Goal: Task Accomplishment & Management: Use online tool/utility

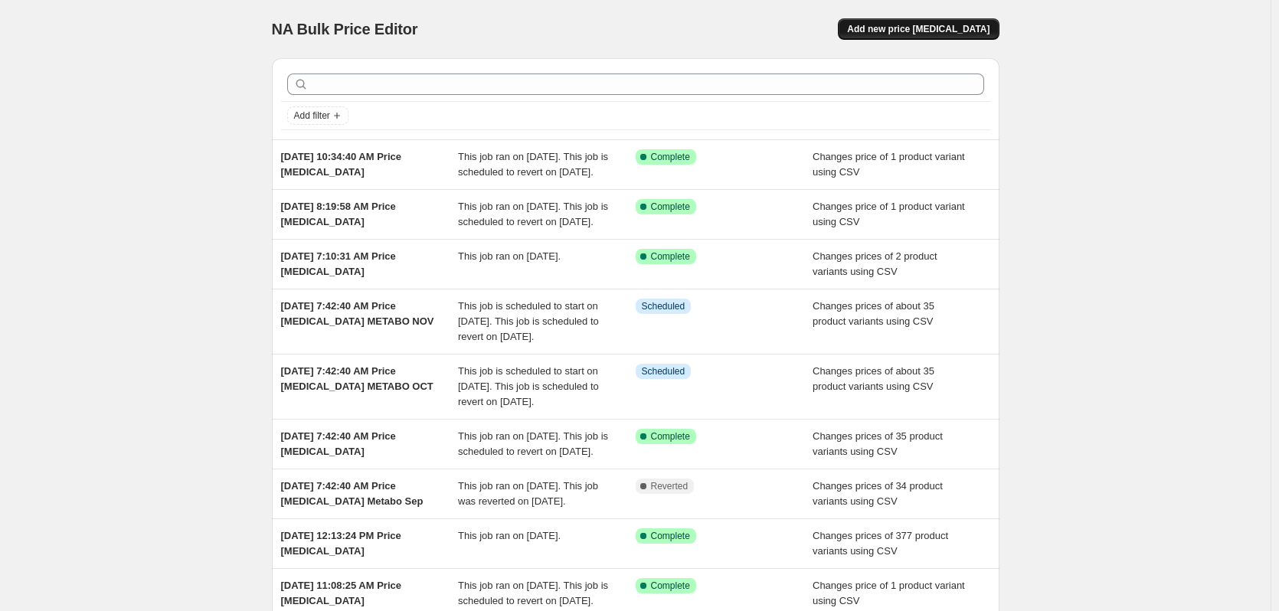
click at [930, 29] on span "Add new price [MEDICAL_DATA]" at bounding box center [918, 29] width 142 height 12
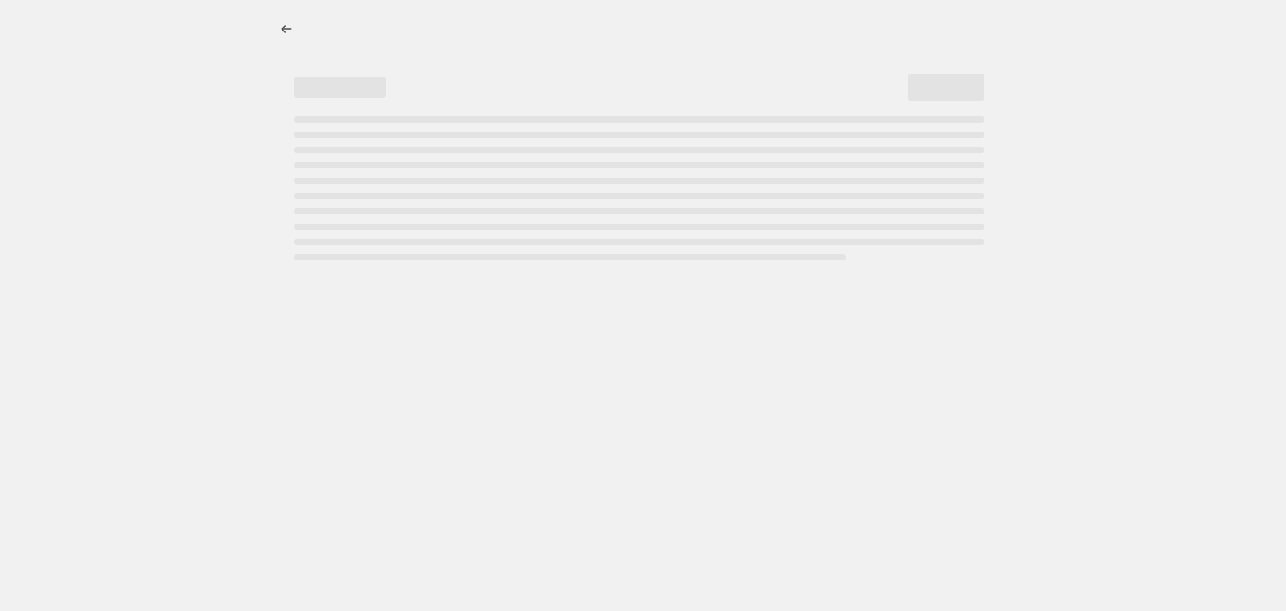
select select "percentage"
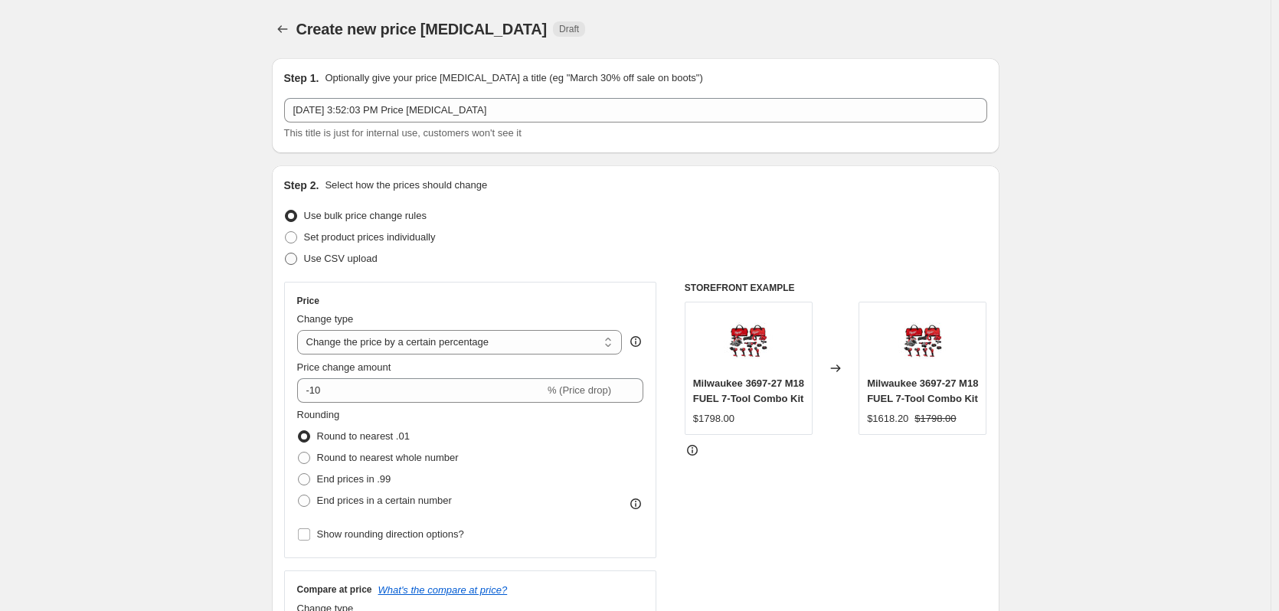
click at [335, 262] on span "Use CSV upload" at bounding box center [341, 258] width 74 height 11
click at [286, 253] on input "Use CSV upload" at bounding box center [285, 253] width 1 height 1
radio input "true"
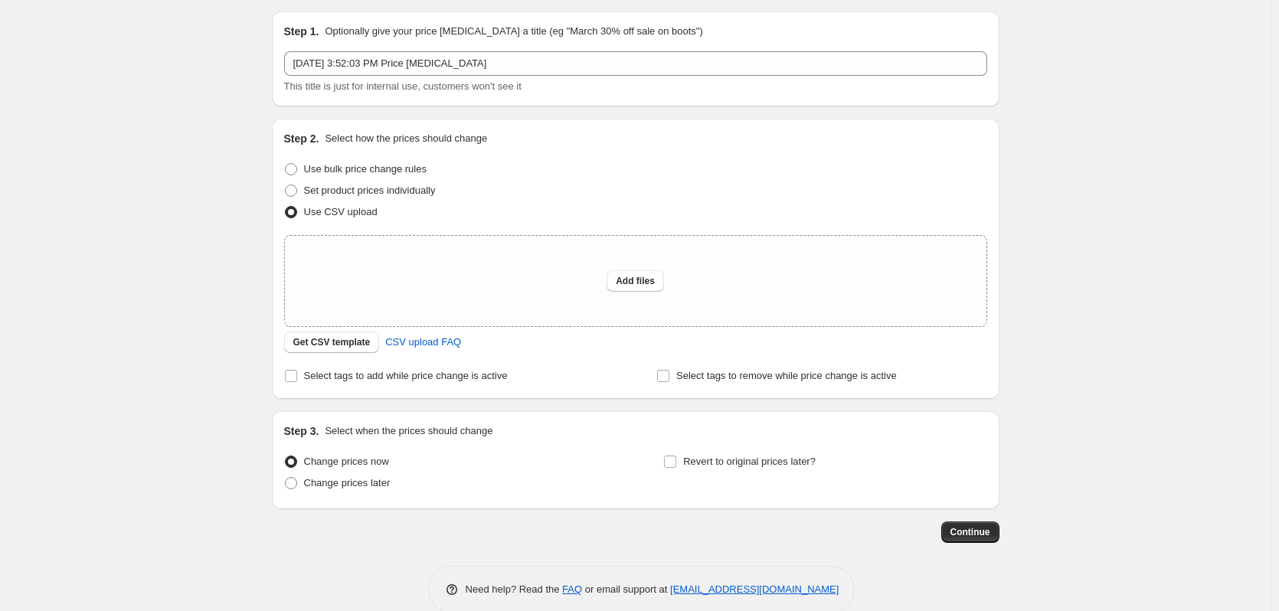
scroll to position [72, 0]
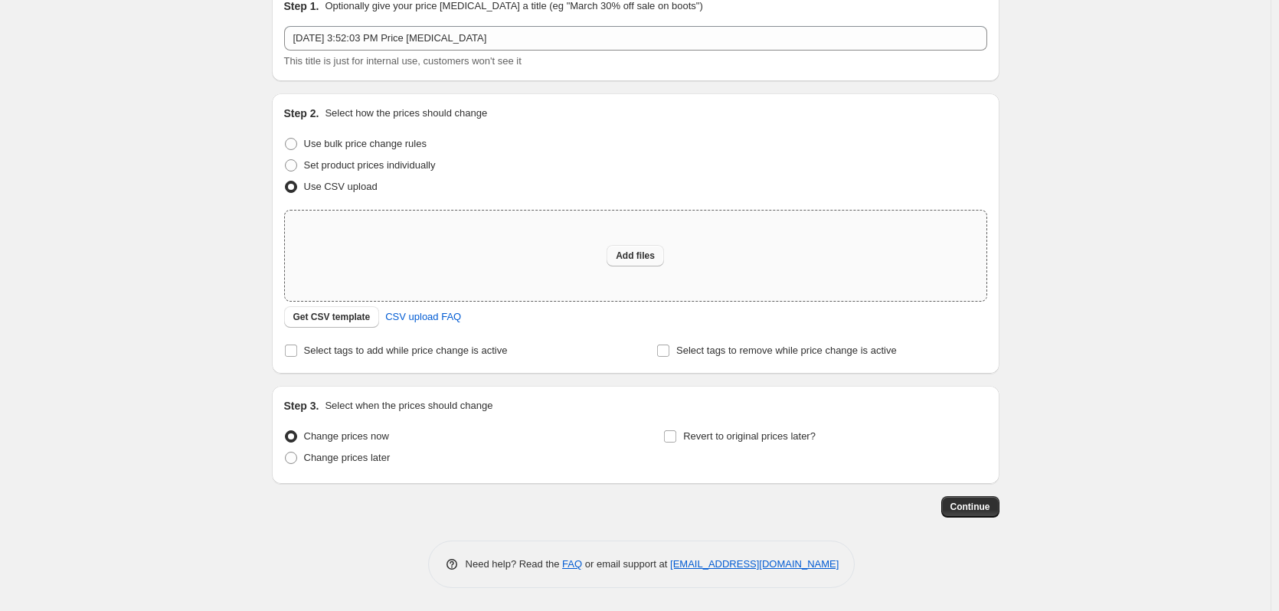
click at [649, 266] on button "Add files" at bounding box center [634, 255] width 57 height 21
type input "C:\fakepath\csv_template 1.csv"
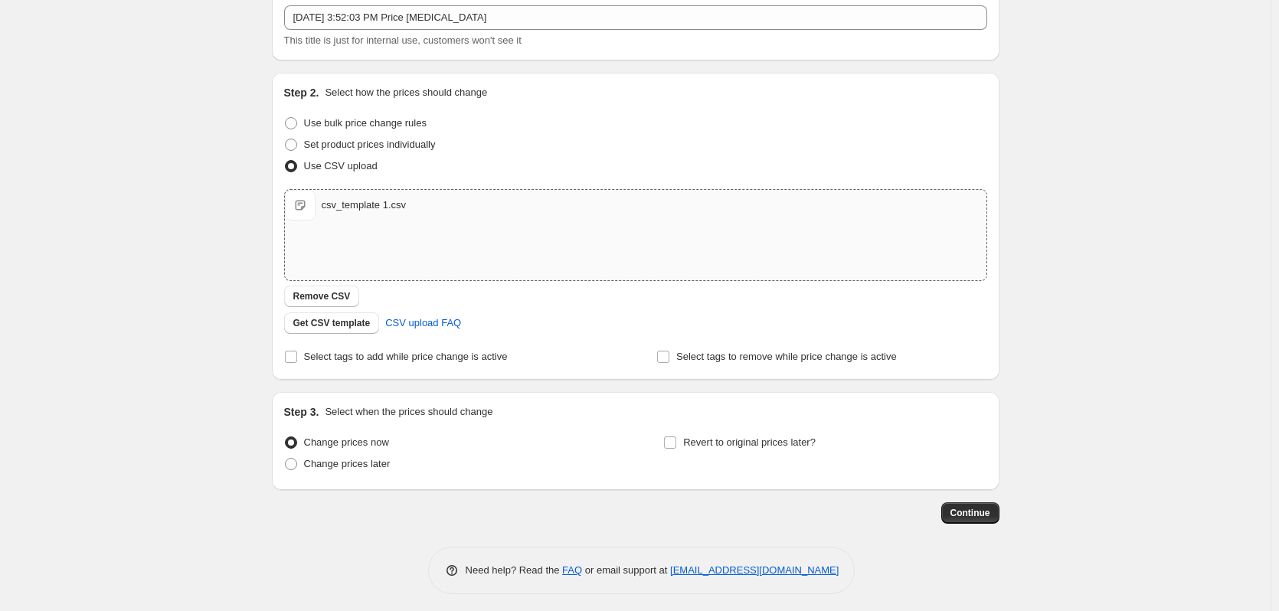
scroll to position [99, 0]
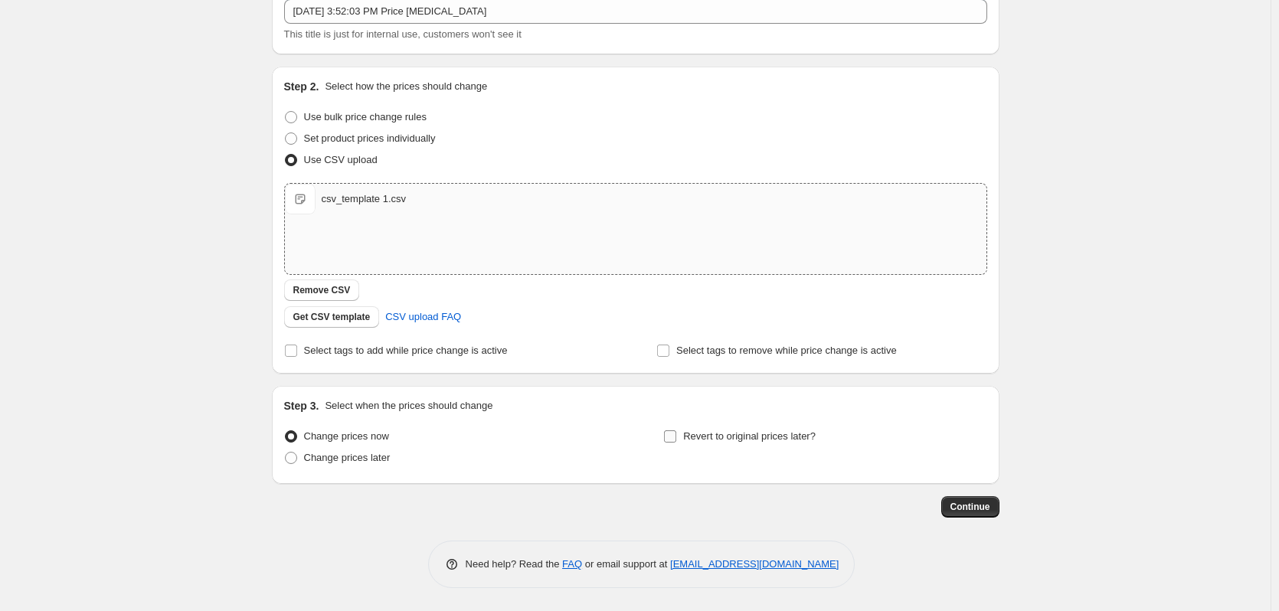
click at [718, 436] on span "Revert to original prices later?" at bounding box center [749, 435] width 132 height 11
click at [676, 436] on input "Revert to original prices later?" at bounding box center [670, 436] width 12 height 12
checkbox input "true"
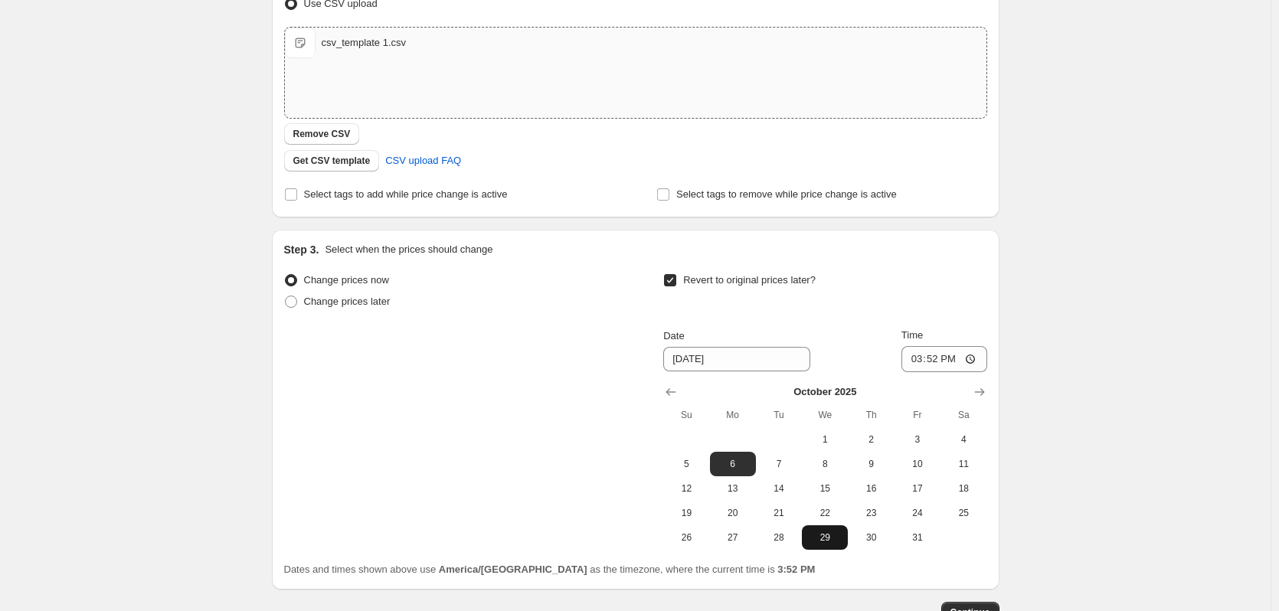
scroll to position [361, 0]
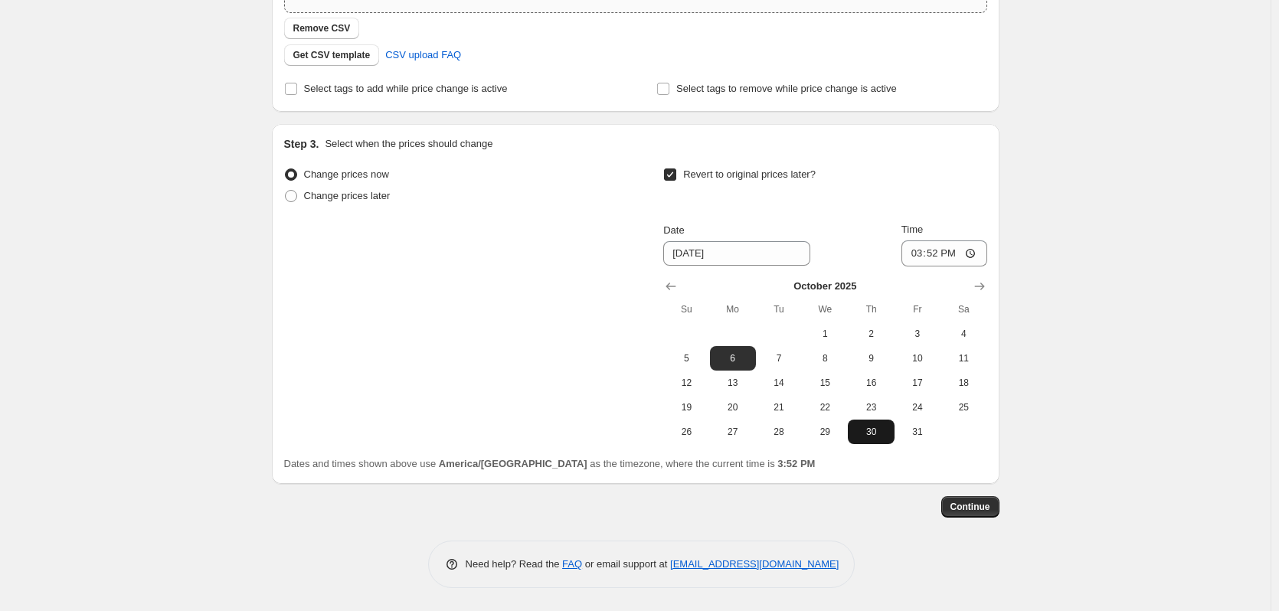
click at [874, 432] on span "30" at bounding box center [871, 432] width 34 height 12
type input "10/30/2025"
click at [917, 253] on input "15:52" at bounding box center [944, 253] width 86 height 26
type input "12:59"
click at [999, 503] on button "Continue" at bounding box center [970, 506] width 58 height 21
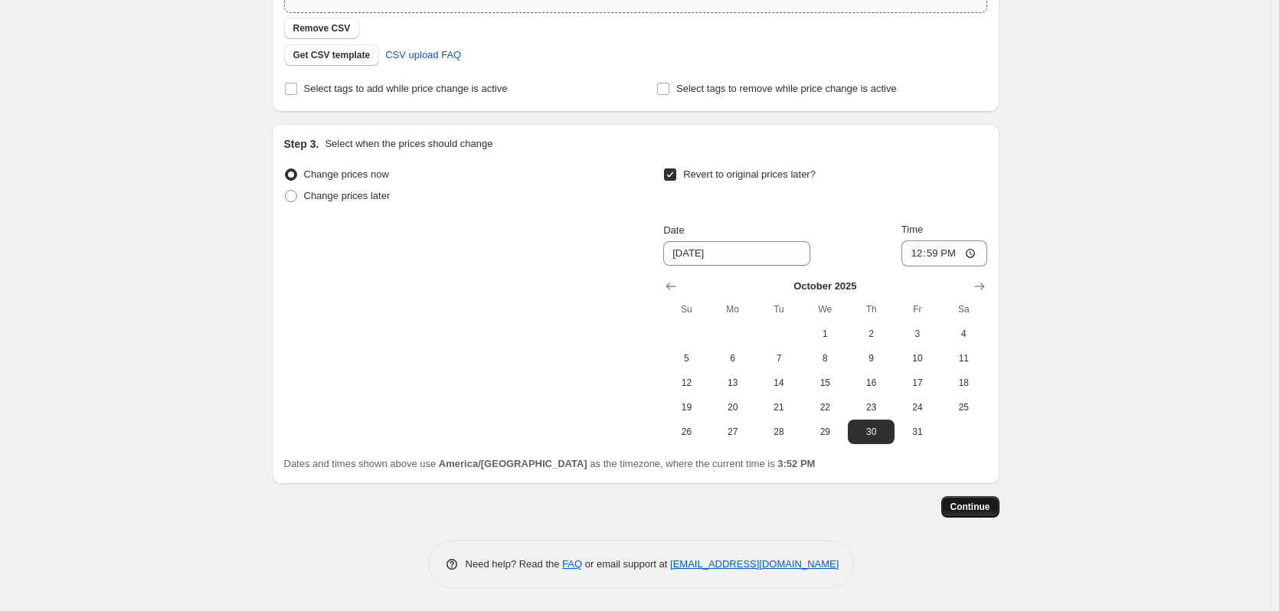
scroll to position [0, 0]
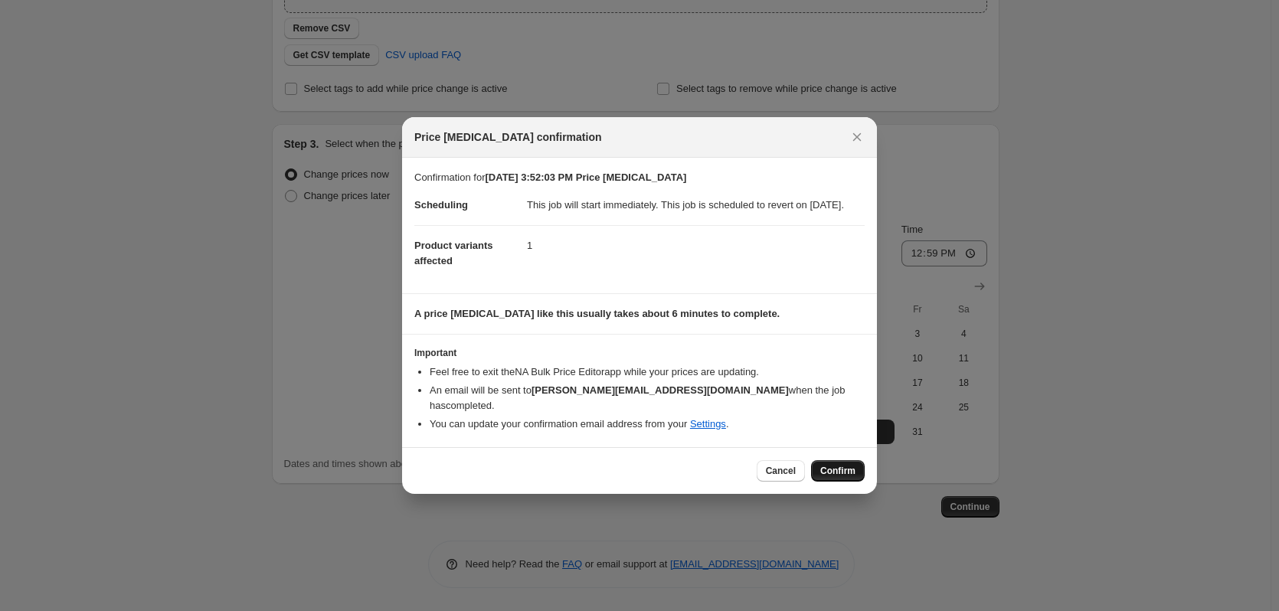
click at [856, 469] on button "Confirm" at bounding box center [838, 470] width 54 height 21
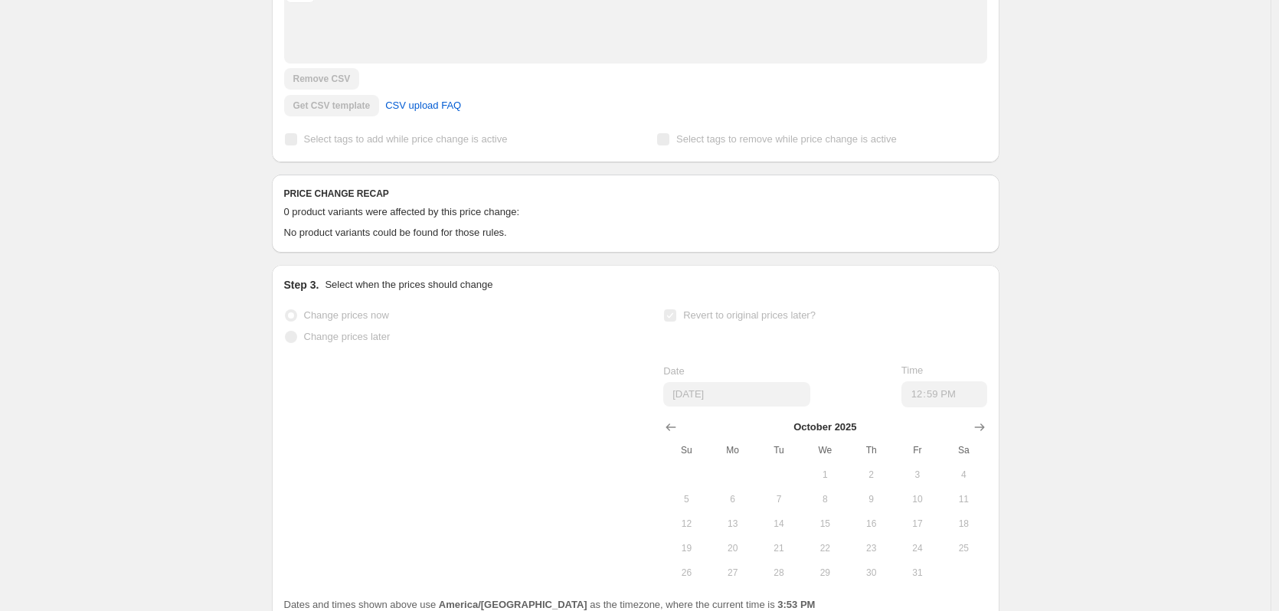
scroll to position [459, 0]
click at [392, 214] on span "0 product variants were affected by this price change:" at bounding box center [402, 207] width 236 height 11
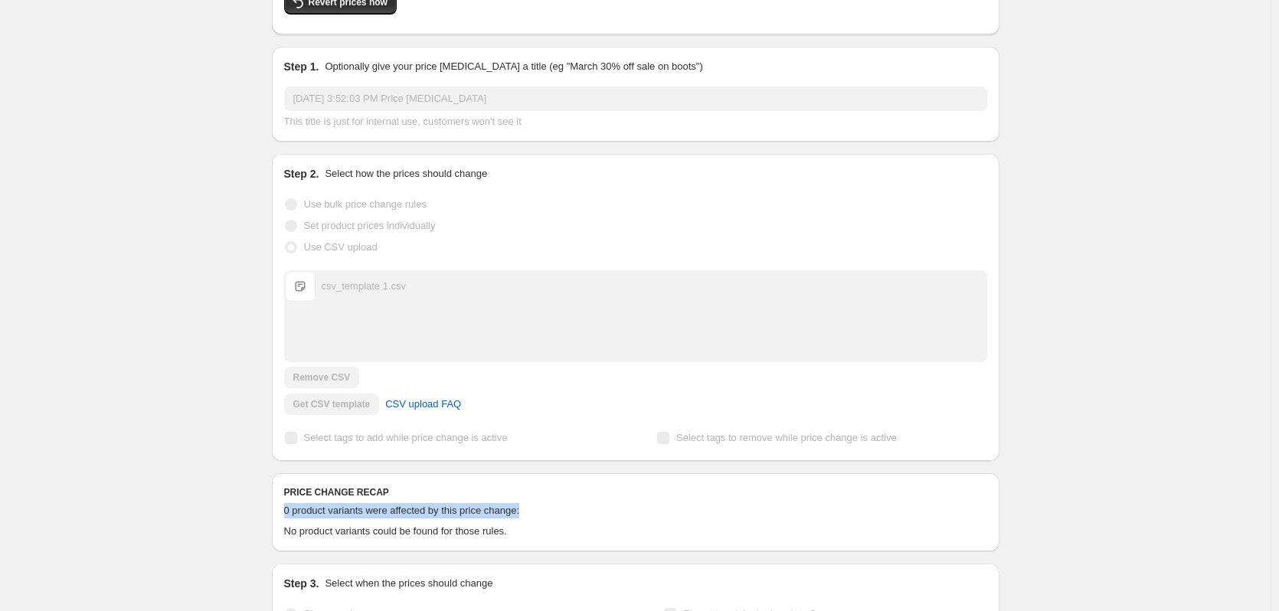
scroll to position [383, 0]
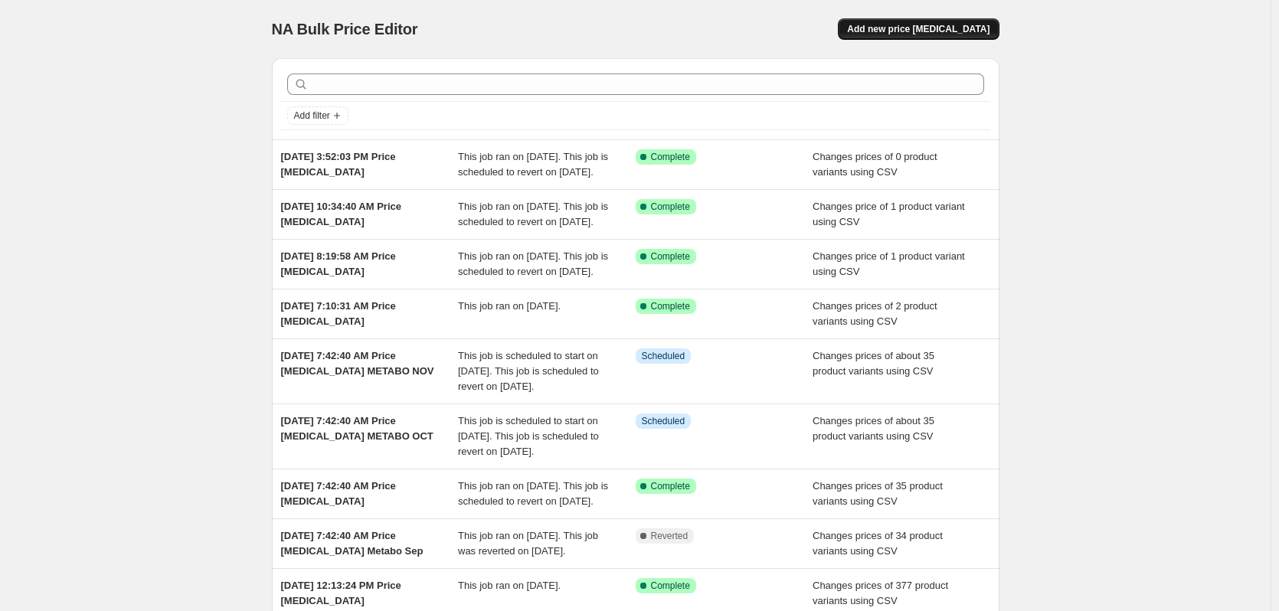
click at [930, 31] on span "Add new price change job" at bounding box center [918, 29] width 142 height 12
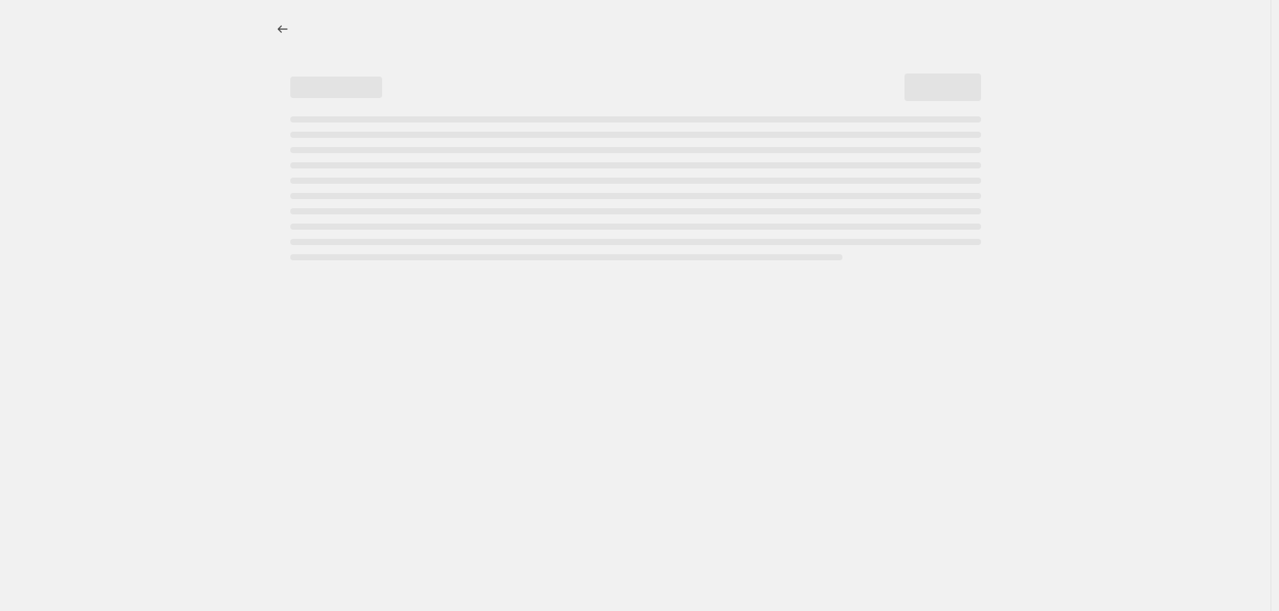
select select "percentage"
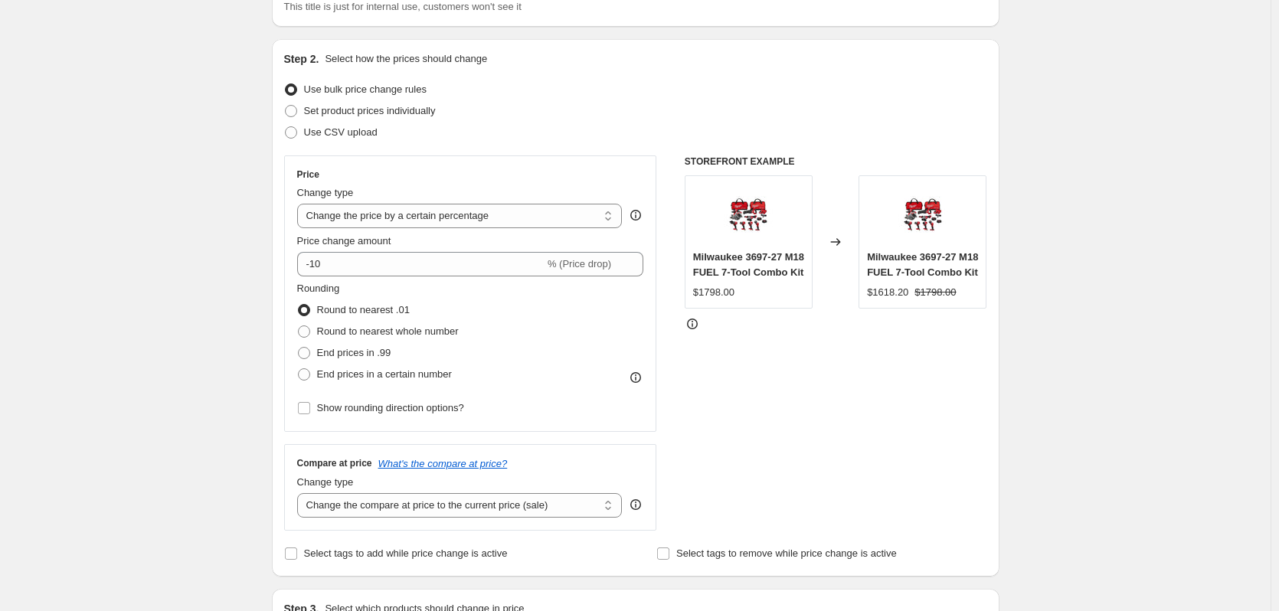
scroll to position [77, 0]
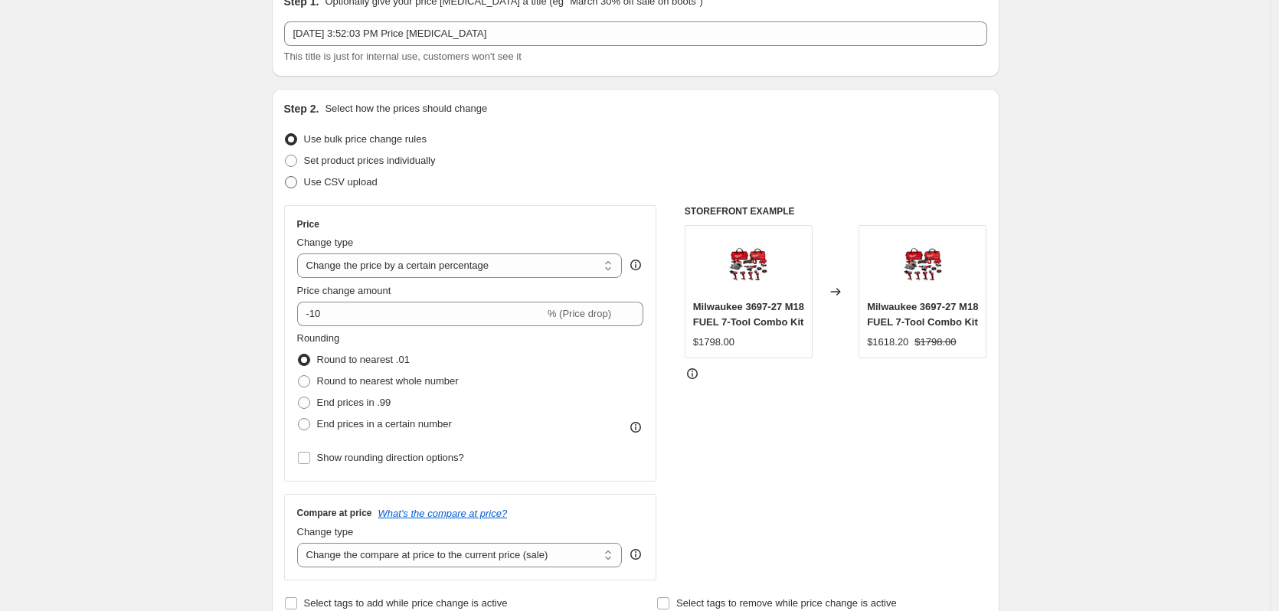
click at [352, 183] on span "Use CSV upload" at bounding box center [341, 181] width 74 height 11
click at [286, 177] on input "Use CSV upload" at bounding box center [285, 176] width 1 height 1
radio input "true"
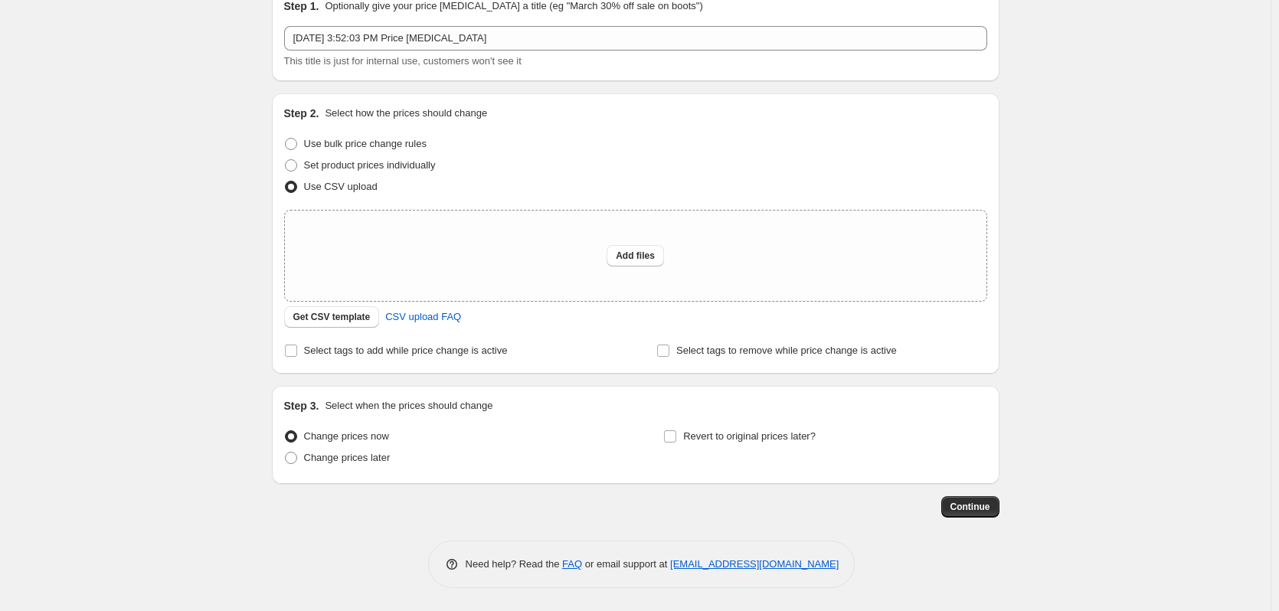
scroll to position [72, 0]
click at [739, 438] on span "Revert to original prices later?" at bounding box center [749, 435] width 132 height 11
click at [676, 438] on input "Revert to original prices later?" at bounding box center [670, 436] width 12 height 12
checkbox input "true"
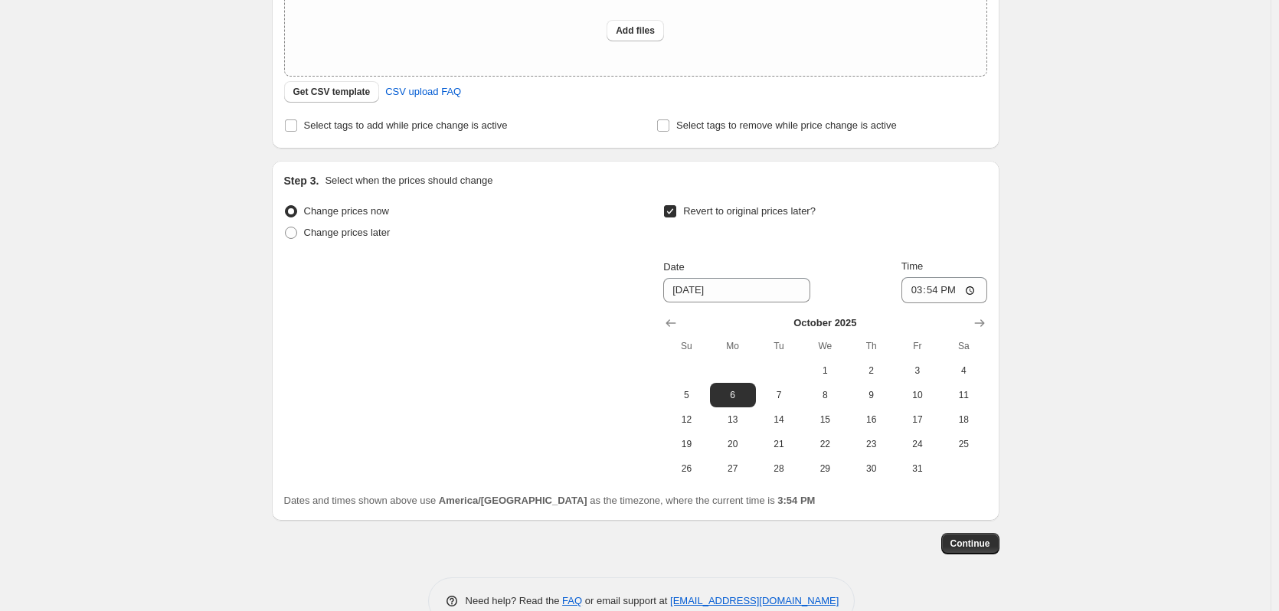
scroll to position [302, 0]
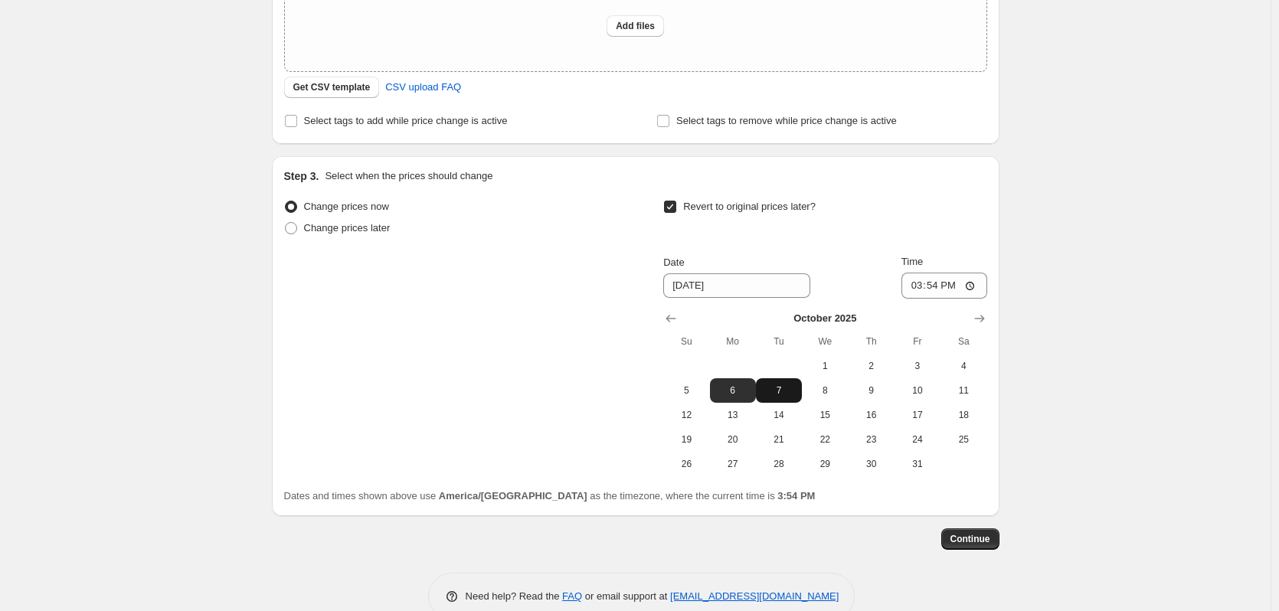
click at [777, 387] on span "7" at bounding box center [779, 390] width 34 height 12
type input "10/7/2025"
click at [984, 537] on span "Continue" at bounding box center [970, 539] width 40 height 12
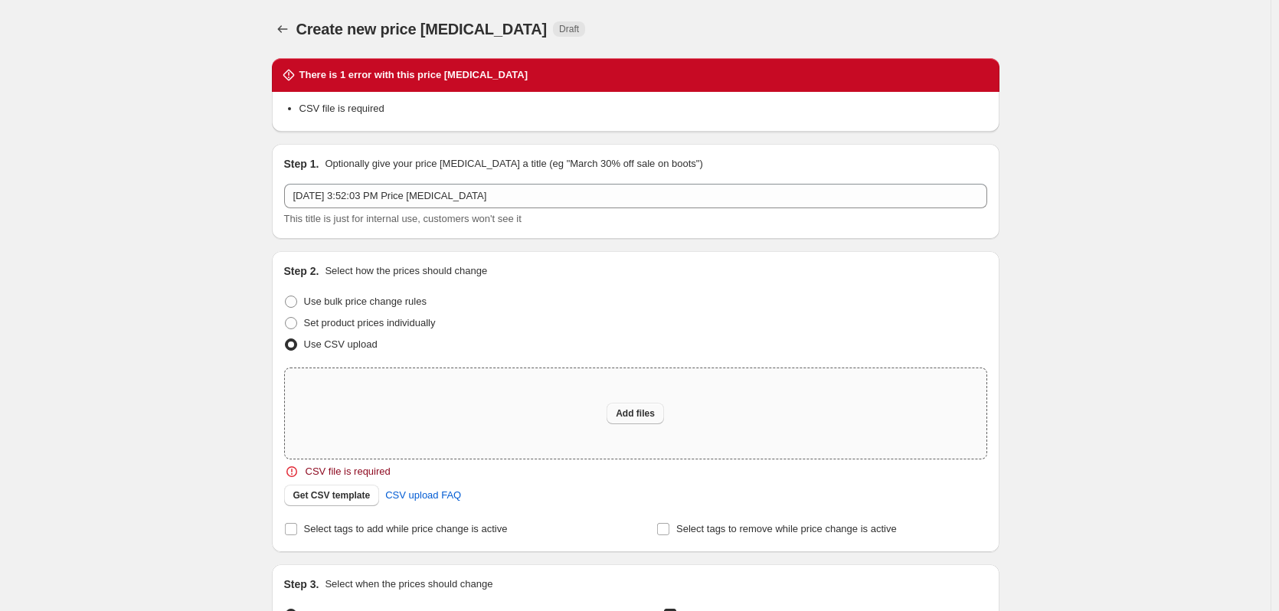
click at [626, 422] on button "Add files" at bounding box center [634, 413] width 57 height 21
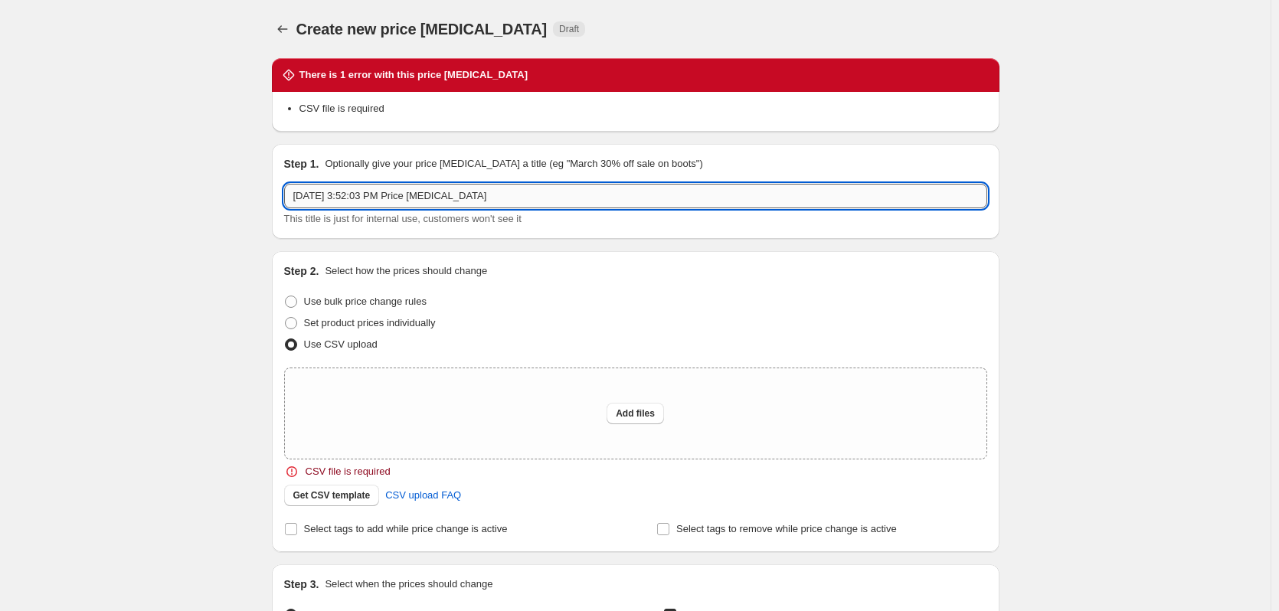
click at [534, 188] on input "Sep 29, 2025, 3:52:03 PM Price change job" at bounding box center [635, 196] width 703 height 25
drag, startPoint x: 488, startPoint y: 198, endPoint x: 189, endPoint y: 195, distance: 298.6
click at [189, 195] on div "Create new price change job. This page is ready Create new price change job Dra…" at bounding box center [635, 525] width 1270 height 1051
click at [329, 197] on input "Sep 29, 2025, 3:52:03 PM Price change job - TEST AVIALABILITY ONLINE" at bounding box center [635, 196] width 703 height 25
drag, startPoint x: 358, startPoint y: 194, endPoint x: 407, endPoint y: 190, distance: 50.0
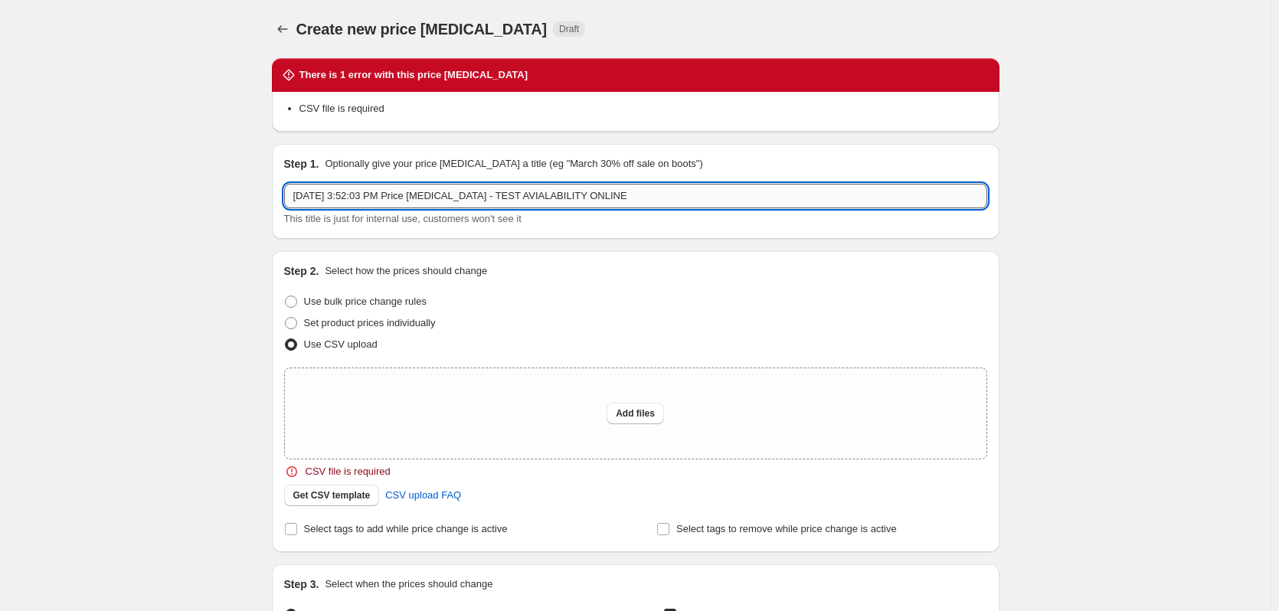
click at [407, 190] on input "Sep 29, 2025, 3:52:03 PM Price change job - TEST AVIALABILITY ONLINE" at bounding box center [635, 196] width 703 height 25
type input "Sep 29, 2025, Price change job - TEST AVIALABILITY ONLINE"
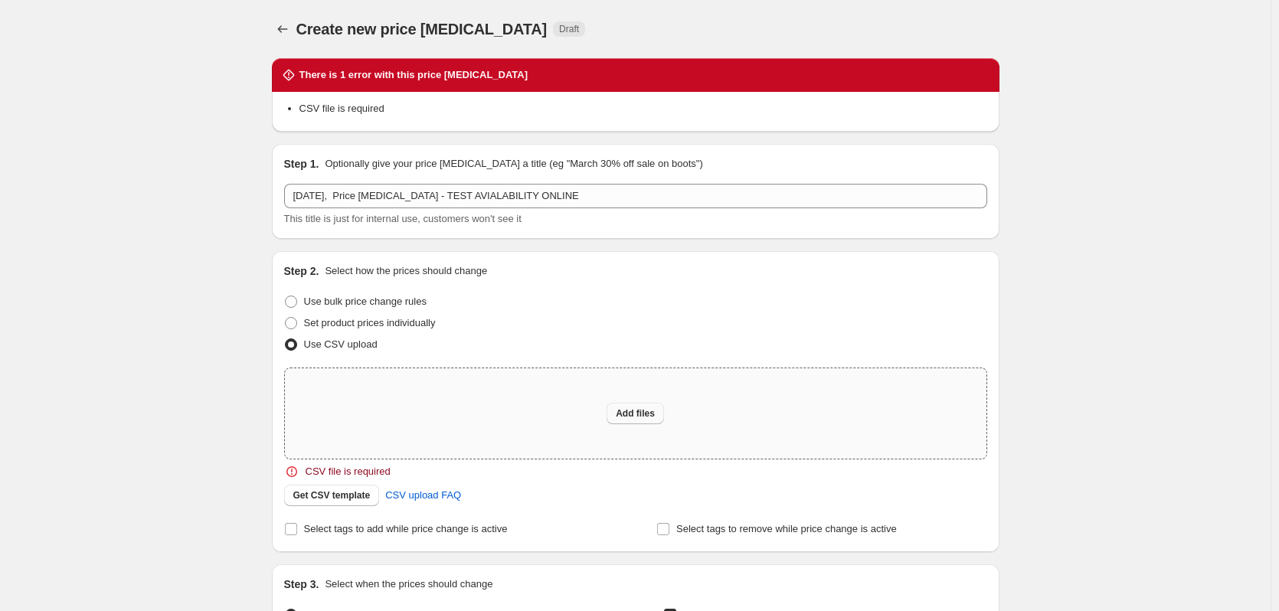
click at [641, 411] on span "Add files" at bounding box center [635, 413] width 39 height 12
type input "C:\fakepath\csv_template 1.csv"
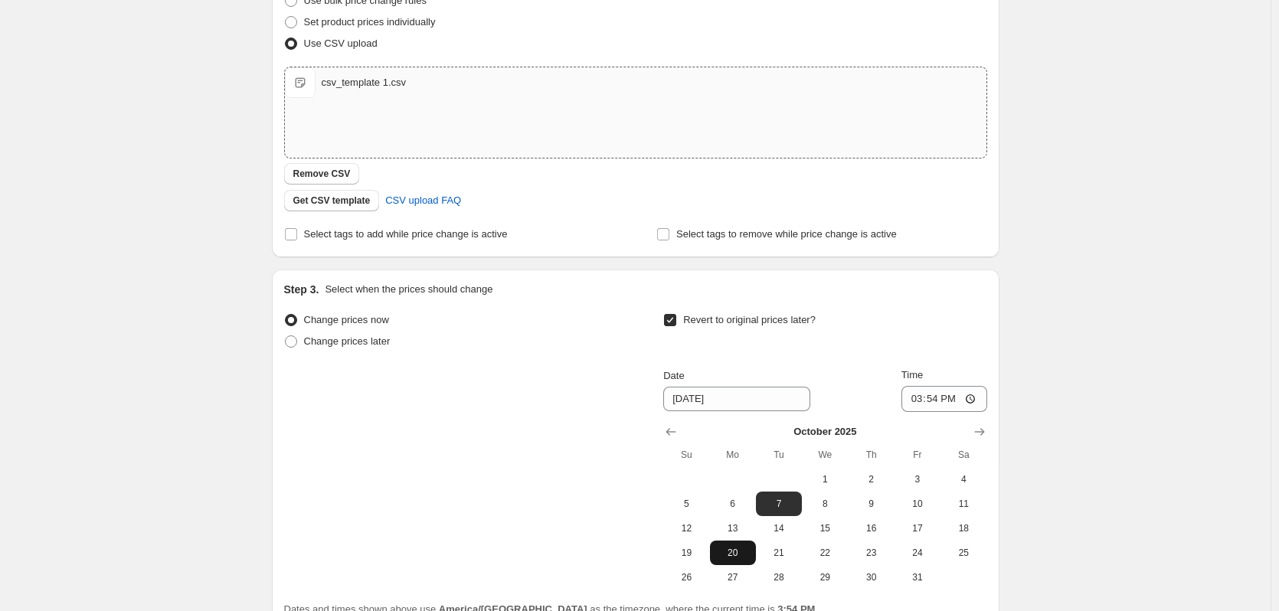
scroll to position [361, 0]
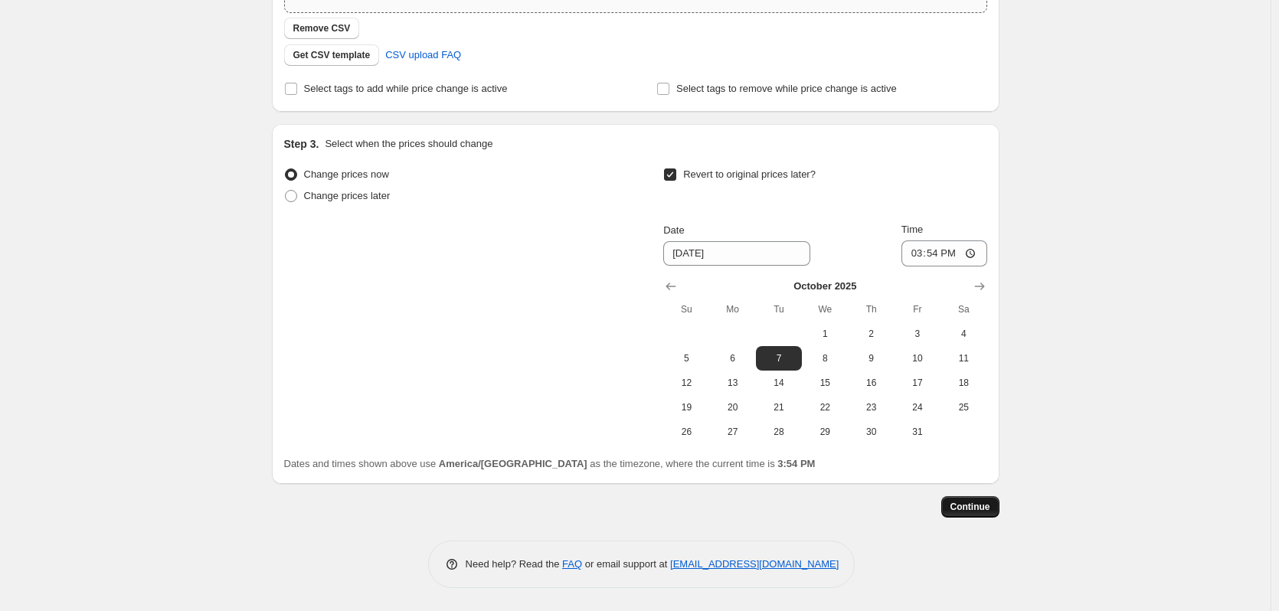
click at [987, 511] on span "Continue" at bounding box center [970, 507] width 40 height 12
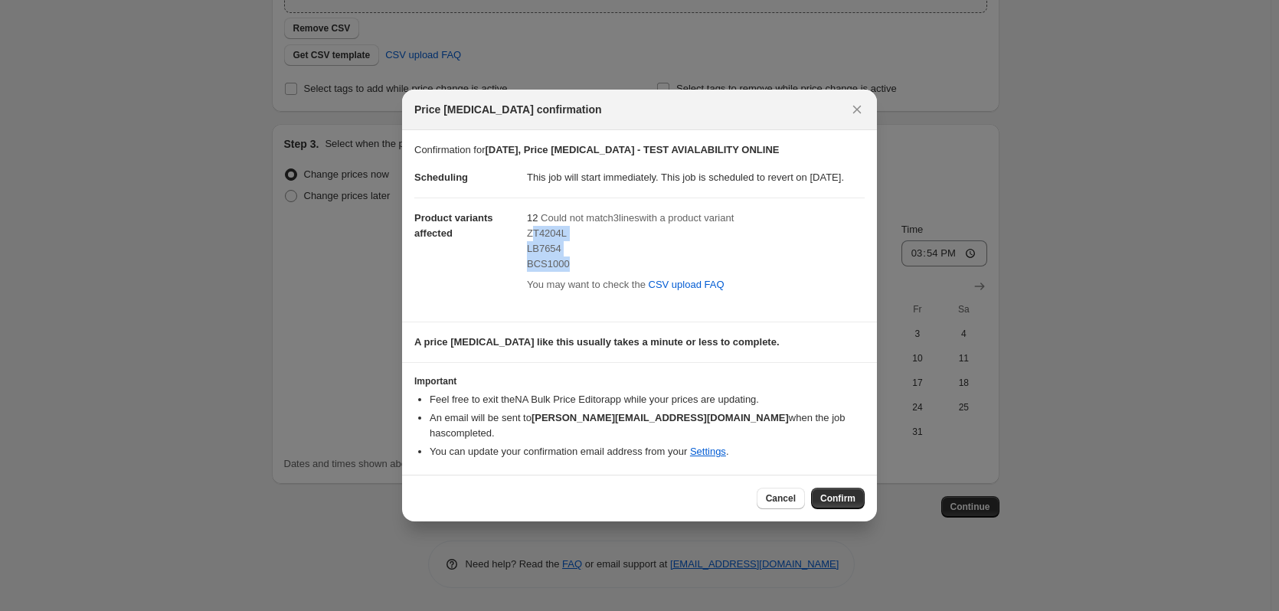
drag, startPoint x: 530, startPoint y: 248, endPoint x: 583, endPoint y: 286, distance: 64.8
click at [583, 272] on div "ZT4204L LB7654 BCS1000" at bounding box center [696, 249] width 338 height 46
click at [533, 254] on span "LB7654" at bounding box center [544, 248] width 34 height 11
click at [530, 234] on div "12 Could not match 3 line s with a product variant ZT4204L LB7654 BCS1000 You m…" at bounding box center [696, 254] width 338 height 86
drag, startPoint x: 530, startPoint y: 234, endPoint x: 621, endPoint y: 228, distance: 91.3
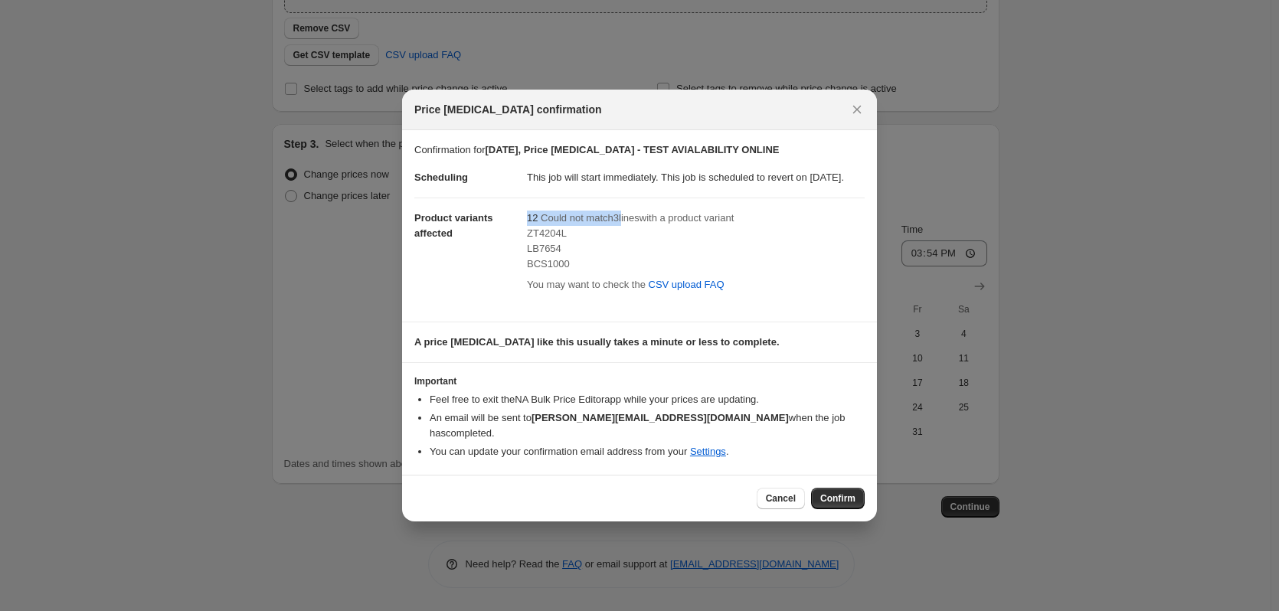
click at [621, 228] on div "12 Could not match 3 line s with a product variant ZT4204L LB7654 BCS1000 You m…" at bounding box center [696, 254] width 338 height 86
click at [619, 224] on span "Could not match 3 line s with a product variant" at bounding box center [637, 217] width 193 height 11
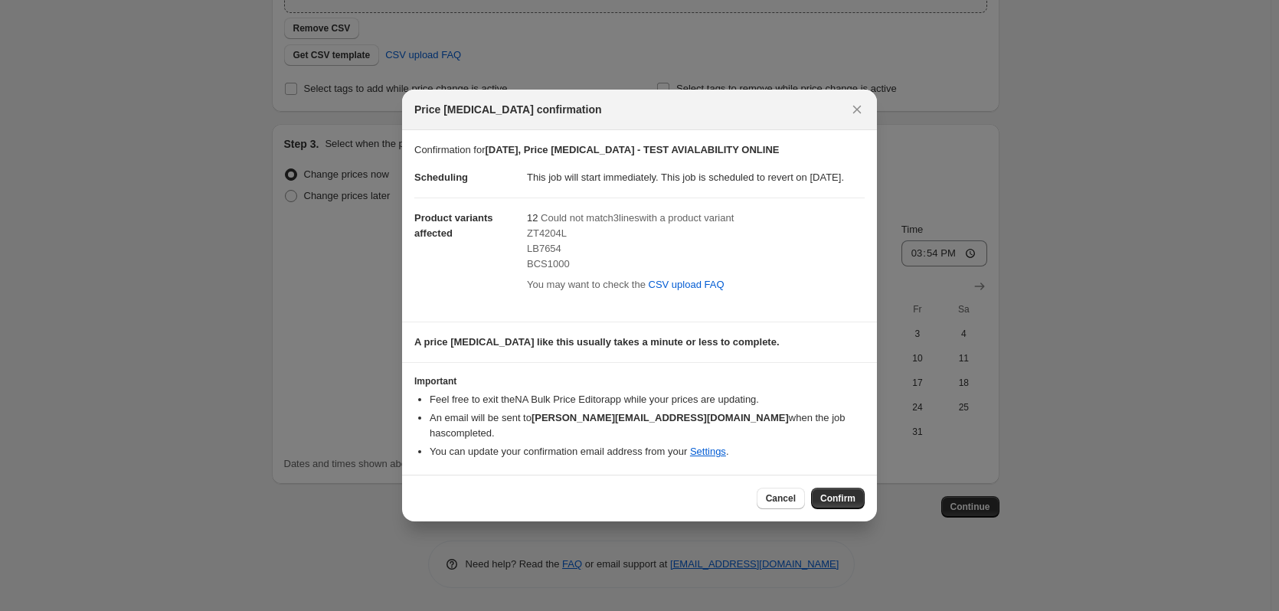
click at [537, 239] on span "ZT4204L" at bounding box center [547, 232] width 40 height 11
drag, startPoint x: 537, startPoint y: 250, endPoint x: 541, endPoint y: 276, distance: 25.6
click at [541, 272] on div "ZT4204L LB7654 BCS1000" at bounding box center [696, 249] width 338 height 46
click at [780, 498] on span "Cancel" at bounding box center [781, 498] width 30 height 12
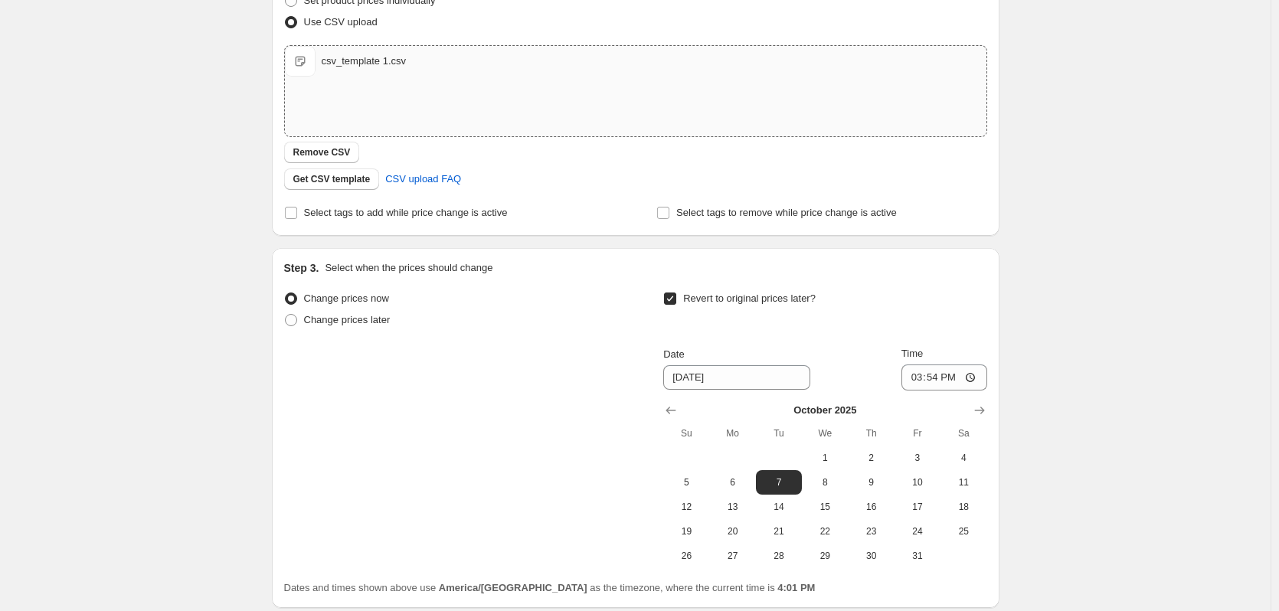
scroll to position [0, 0]
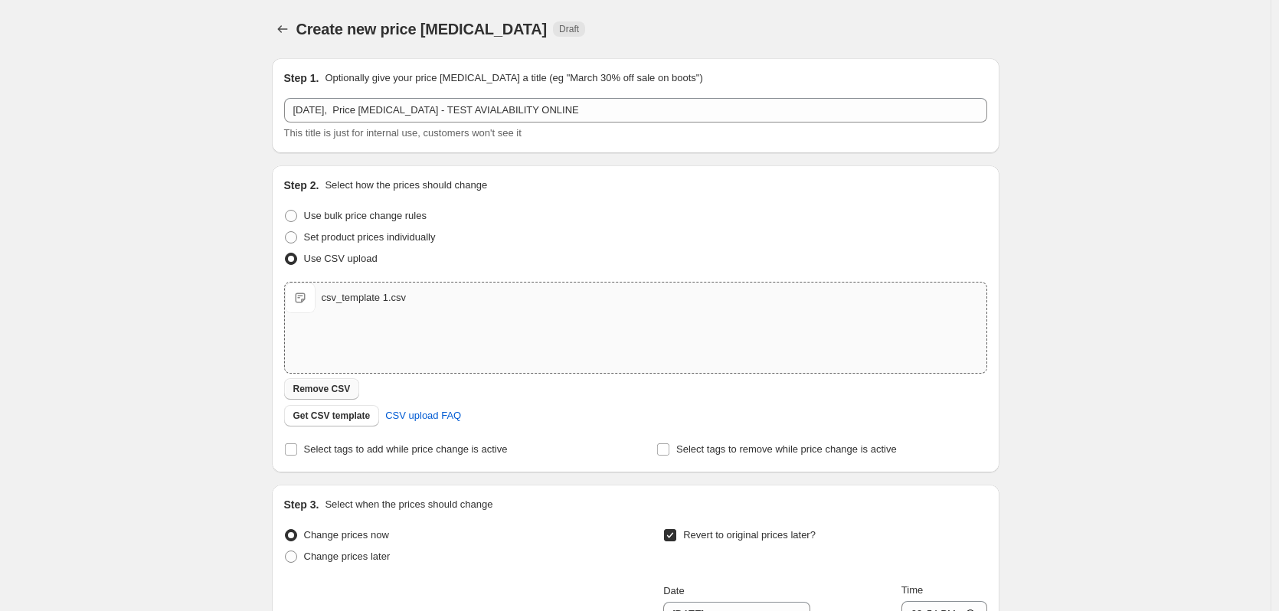
click at [335, 388] on span "Remove CSV" at bounding box center [321, 389] width 57 height 12
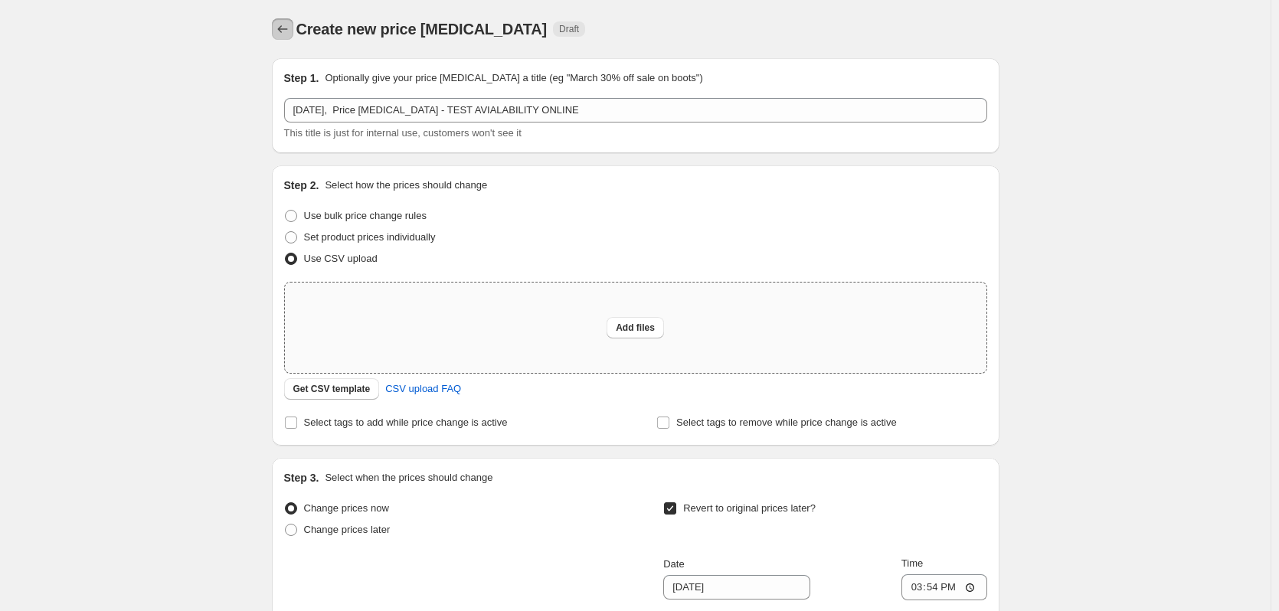
click at [286, 31] on icon "Price change jobs" at bounding box center [282, 28] width 15 height 15
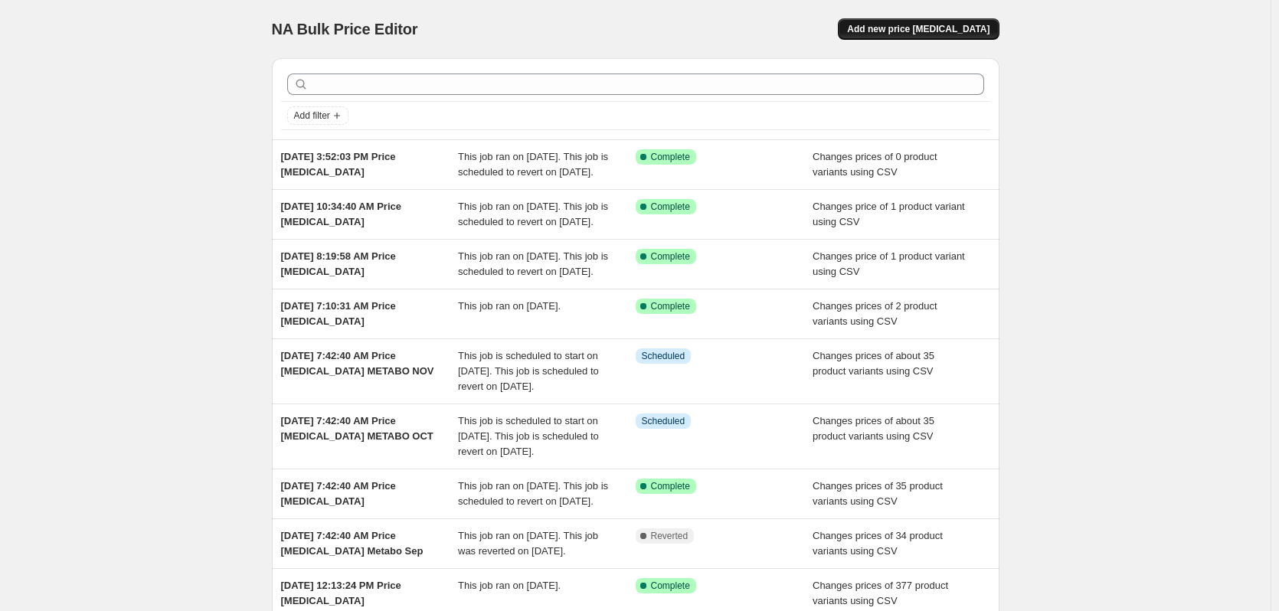
click at [955, 37] on button "Add new price change job" at bounding box center [918, 28] width 161 height 21
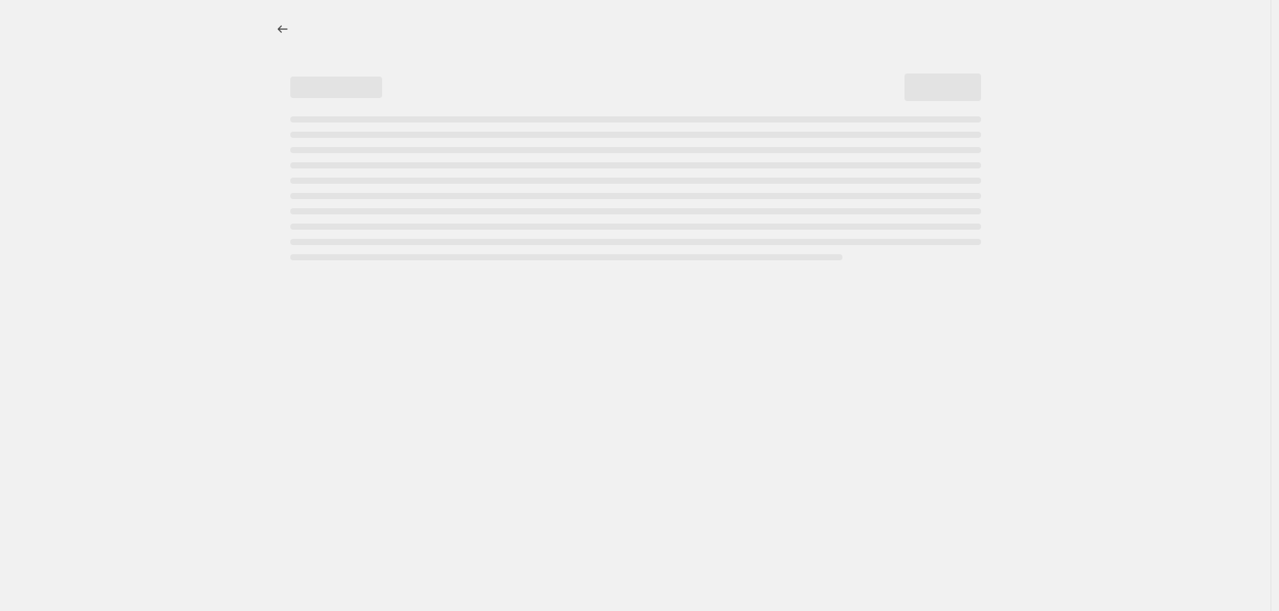
select select "percentage"
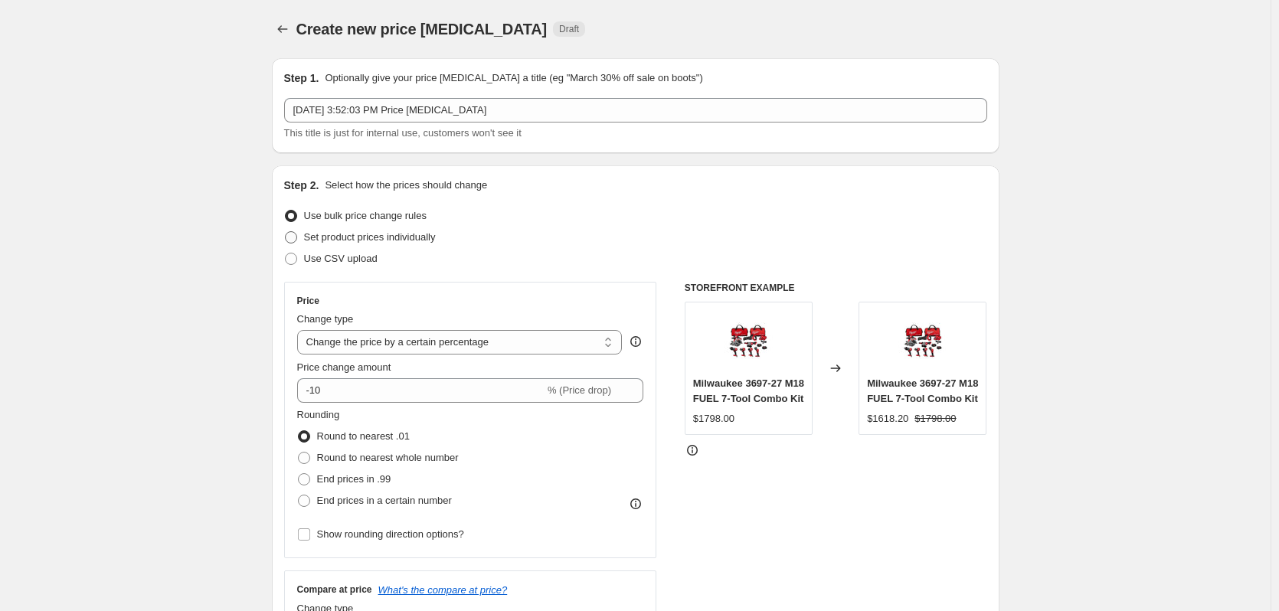
click at [349, 237] on span "Set product prices individually" at bounding box center [370, 236] width 132 height 11
click at [286, 232] on input "Set product prices individually" at bounding box center [285, 231] width 1 height 1
radio input "true"
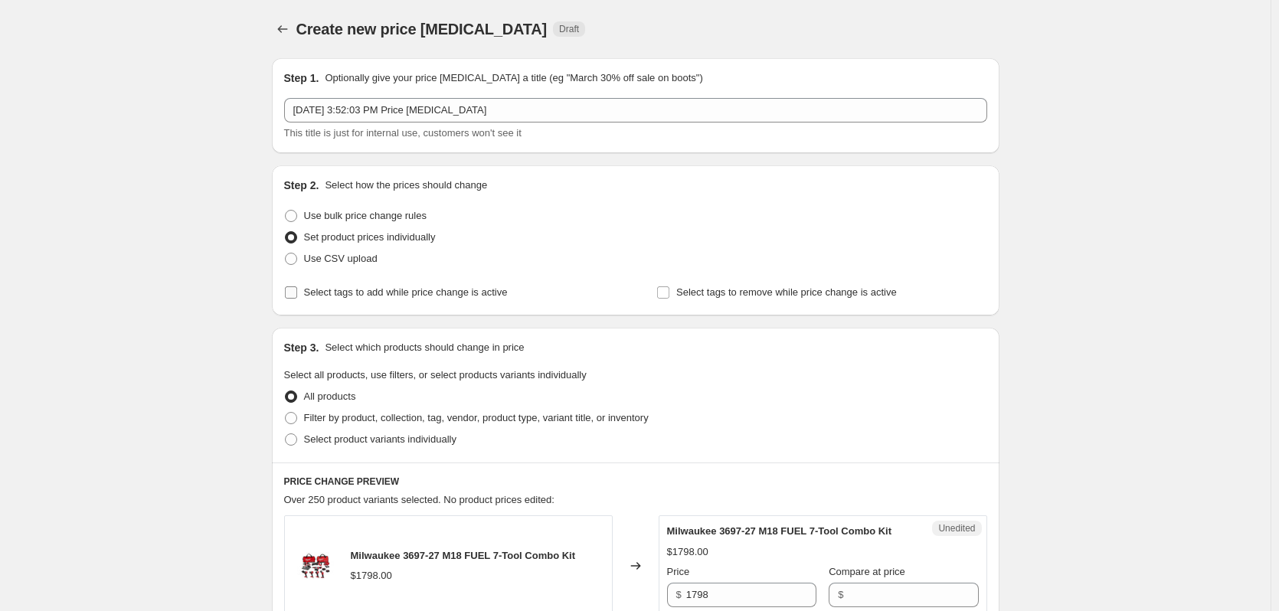
click at [355, 293] on span "Select tags to add while price change is active" at bounding box center [406, 291] width 204 height 11
click at [297, 293] on input "Select tags to add while price change is active" at bounding box center [291, 292] width 12 height 12
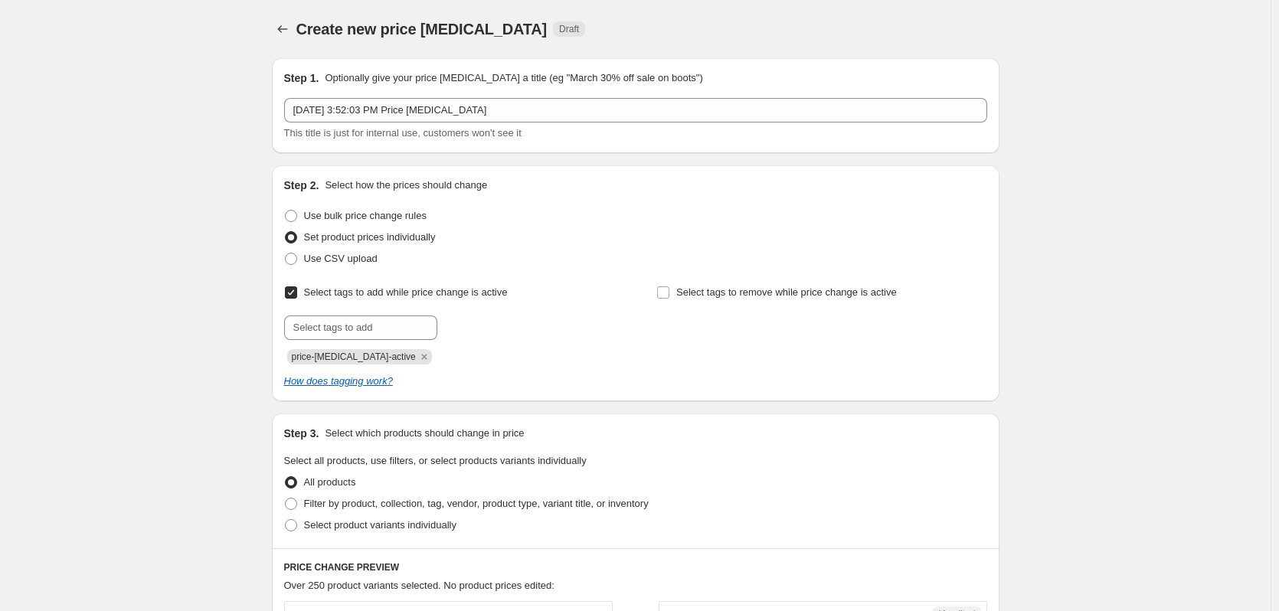
click at [355, 293] on span "Select tags to add while price change is active" at bounding box center [406, 291] width 204 height 11
click at [297, 293] on input "Select tags to add while price change is active" at bounding box center [291, 292] width 12 height 12
checkbox input "false"
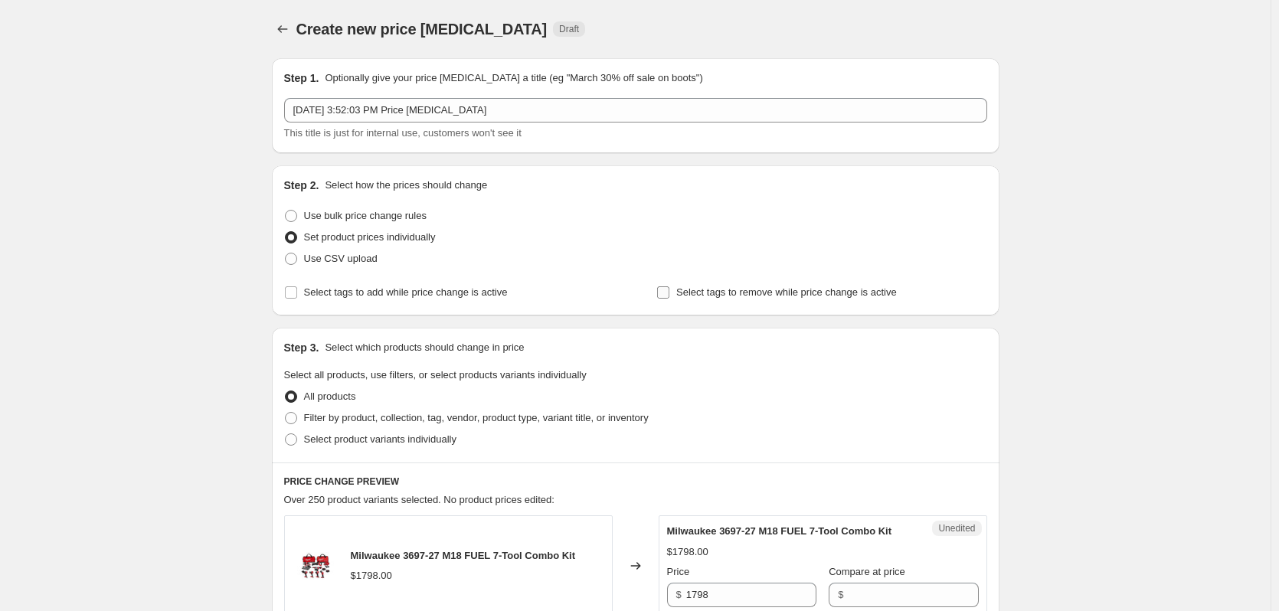
click at [740, 292] on span "Select tags to remove while price change is active" at bounding box center [786, 291] width 221 height 11
click at [669, 292] on input "Select tags to remove while price change is active" at bounding box center [663, 292] width 12 height 12
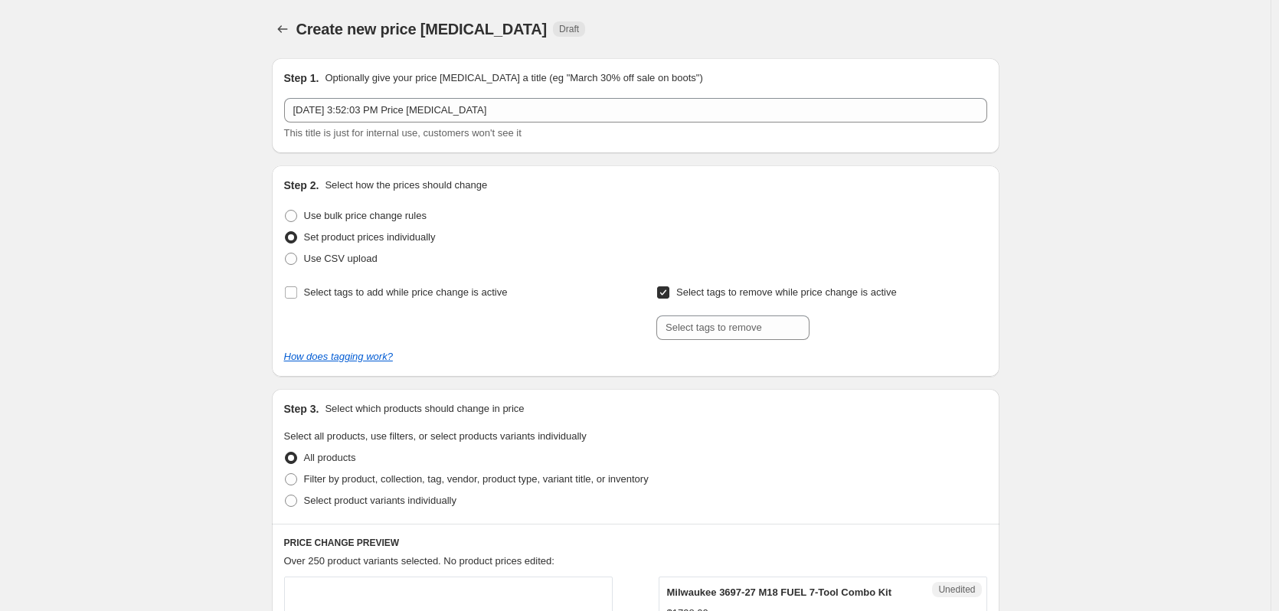
click at [740, 292] on span "Select tags to remove while price change is active" at bounding box center [786, 291] width 221 height 11
click at [669, 292] on input "Select tags to remove while price change is active" at bounding box center [663, 292] width 12 height 12
checkbox input "false"
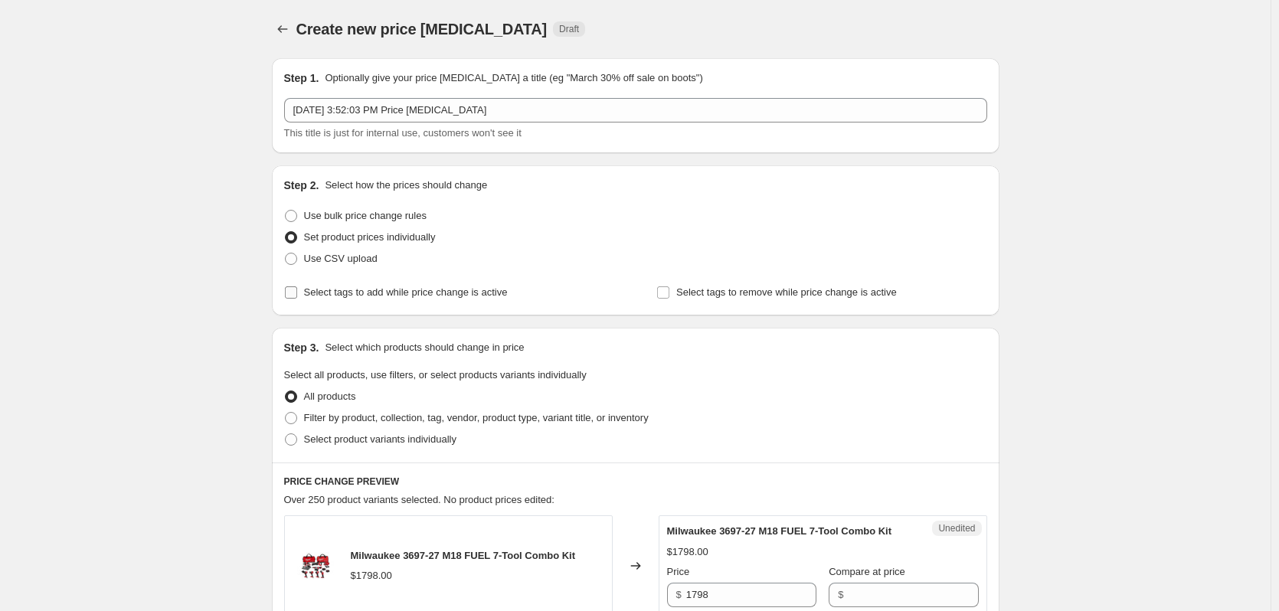
click at [461, 293] on span "Select tags to add while price change is active" at bounding box center [406, 291] width 204 height 11
click at [297, 293] on input "Select tags to add while price change is active" at bounding box center [291, 292] width 12 height 12
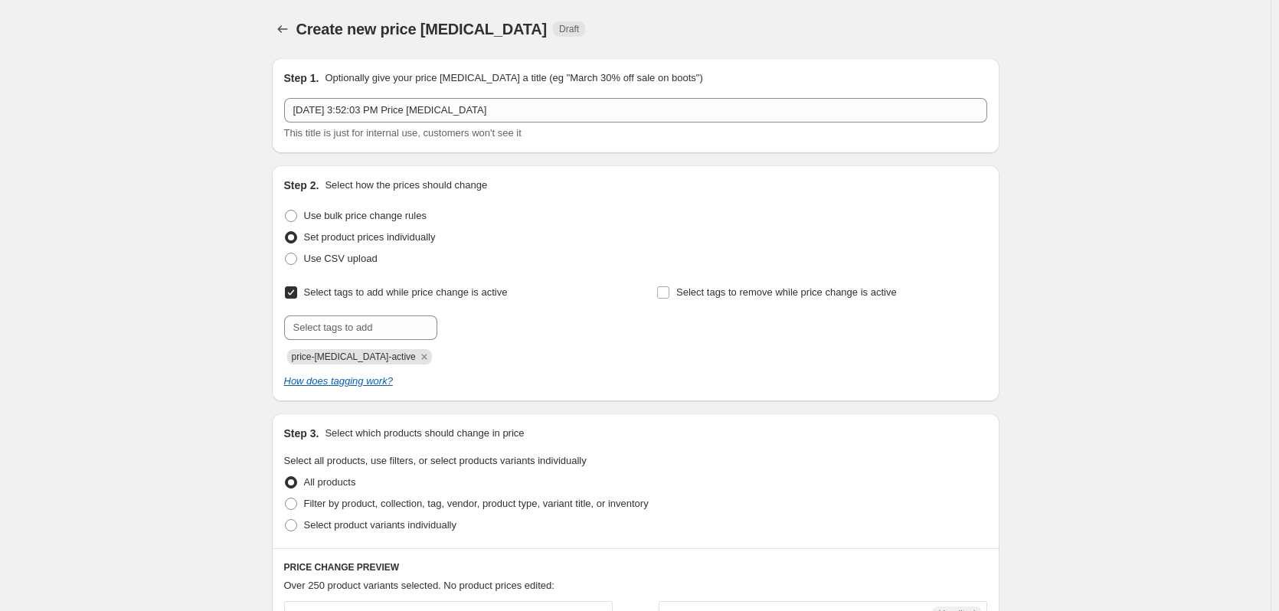
click at [461, 293] on span "Select tags to add while price change is active" at bounding box center [406, 291] width 204 height 11
click at [297, 293] on input "Select tags to add while price change is active" at bounding box center [291, 292] width 12 height 12
checkbox input "false"
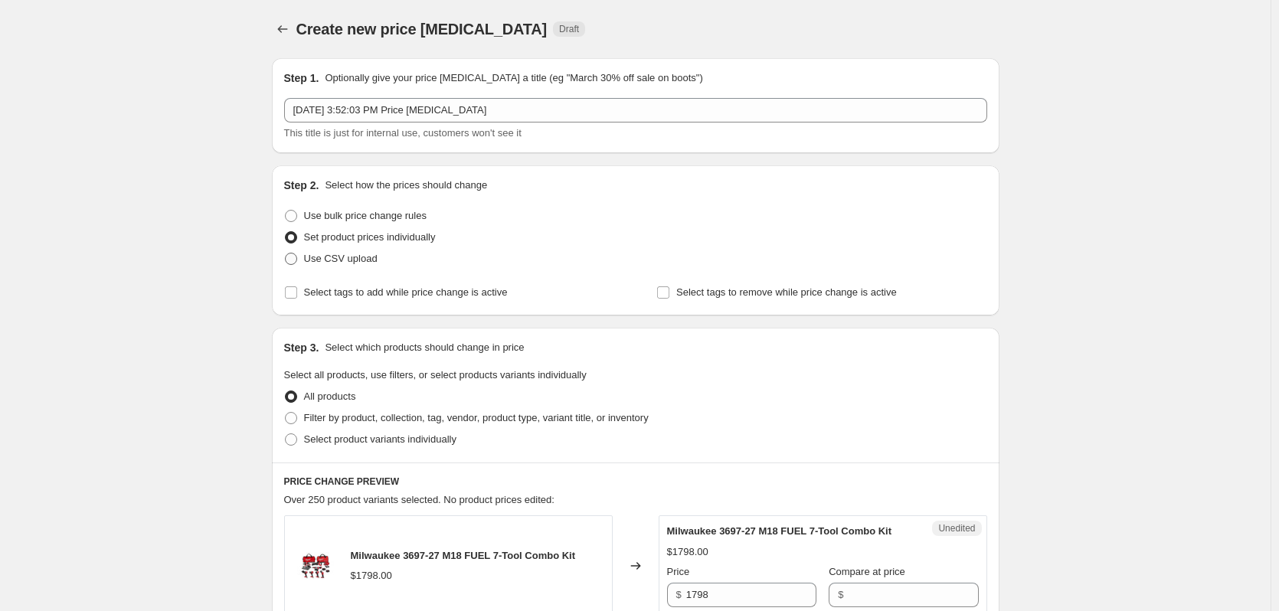
click at [353, 257] on span "Use CSV upload" at bounding box center [341, 258] width 74 height 11
click at [286, 253] on input "Use CSV upload" at bounding box center [285, 253] width 1 height 1
radio input "true"
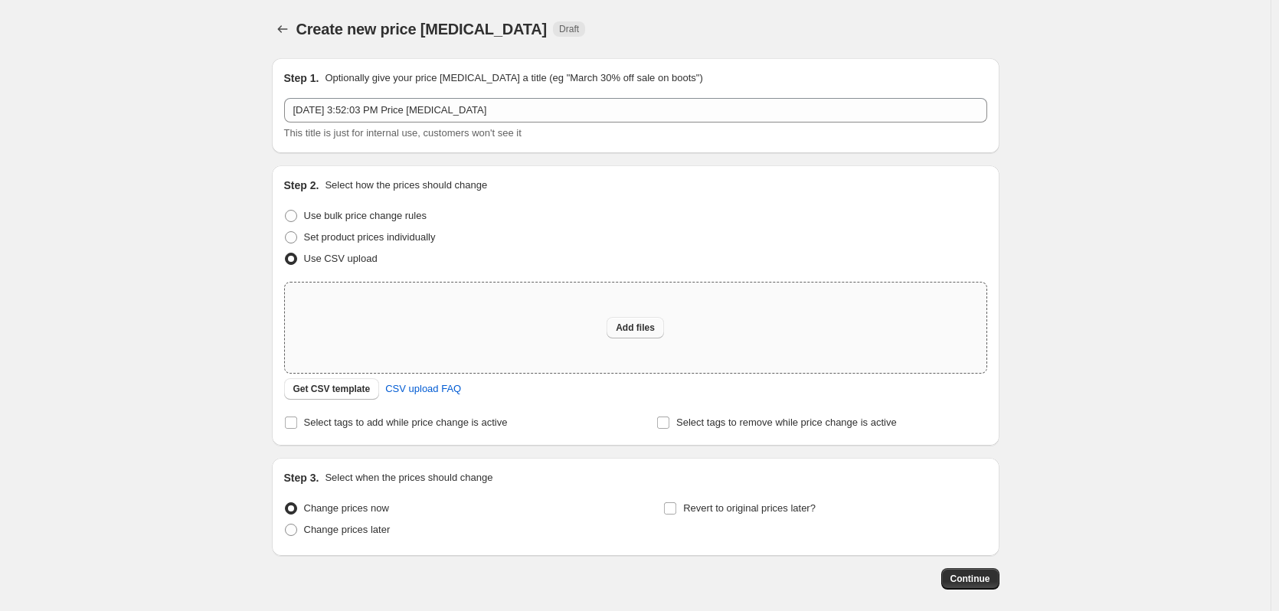
click at [650, 325] on span "Add files" at bounding box center [635, 328] width 39 height 12
type input "C:\fakepath\csv_template 1.csv"
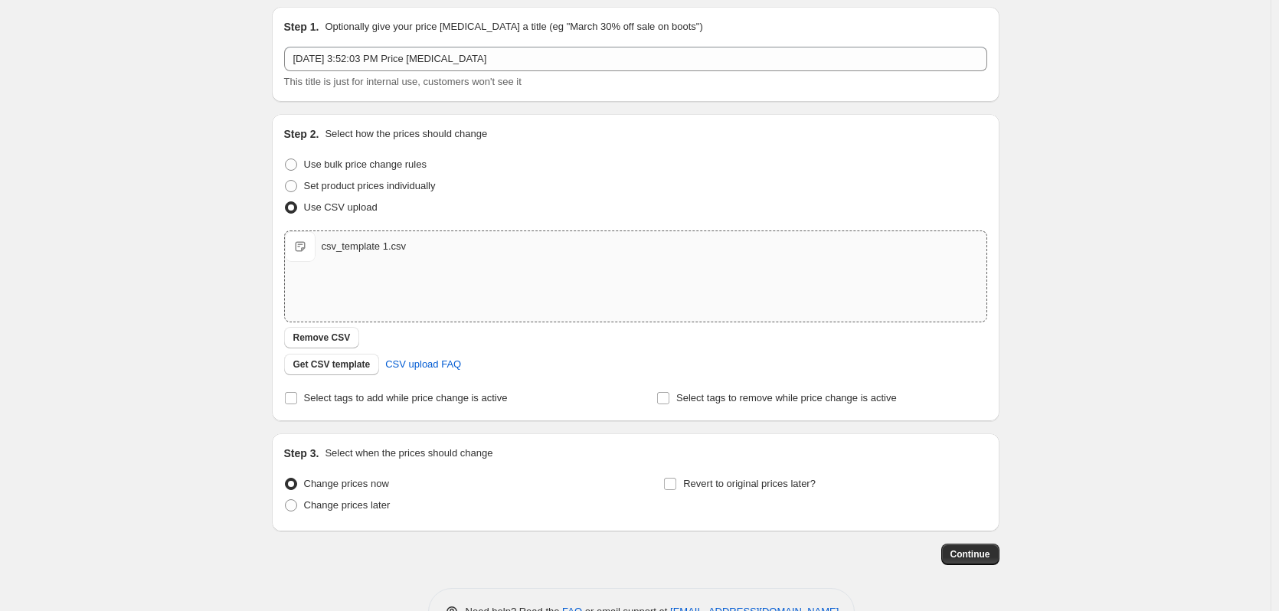
scroll to position [99, 0]
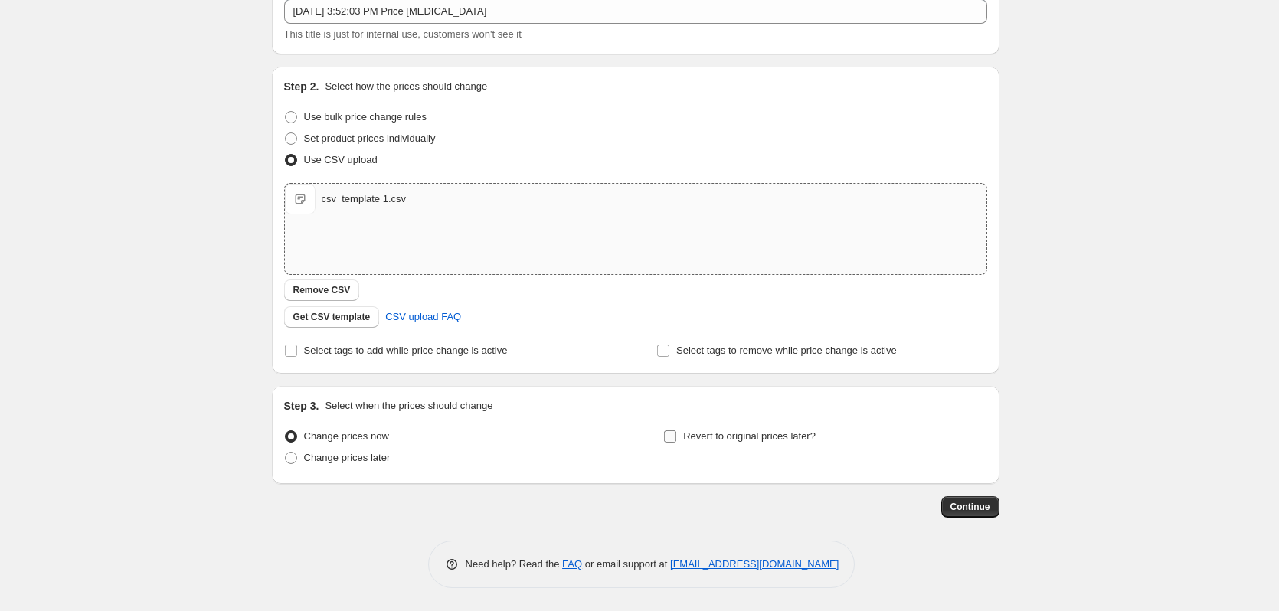
click at [696, 443] on span "Revert to original prices later?" at bounding box center [749, 436] width 132 height 15
click at [676, 443] on input "Revert to original prices later?" at bounding box center [670, 436] width 12 height 12
checkbox input "true"
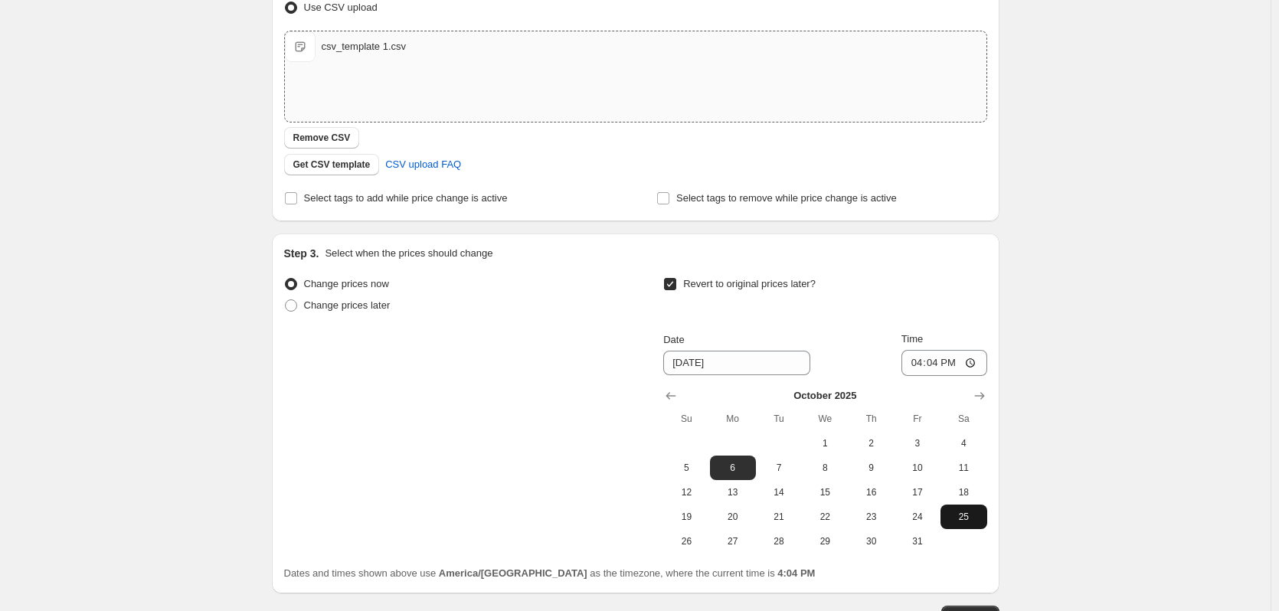
scroll to position [252, 0]
click at [986, 390] on icon "Show next month, November 2025" at bounding box center [979, 394] width 15 height 15
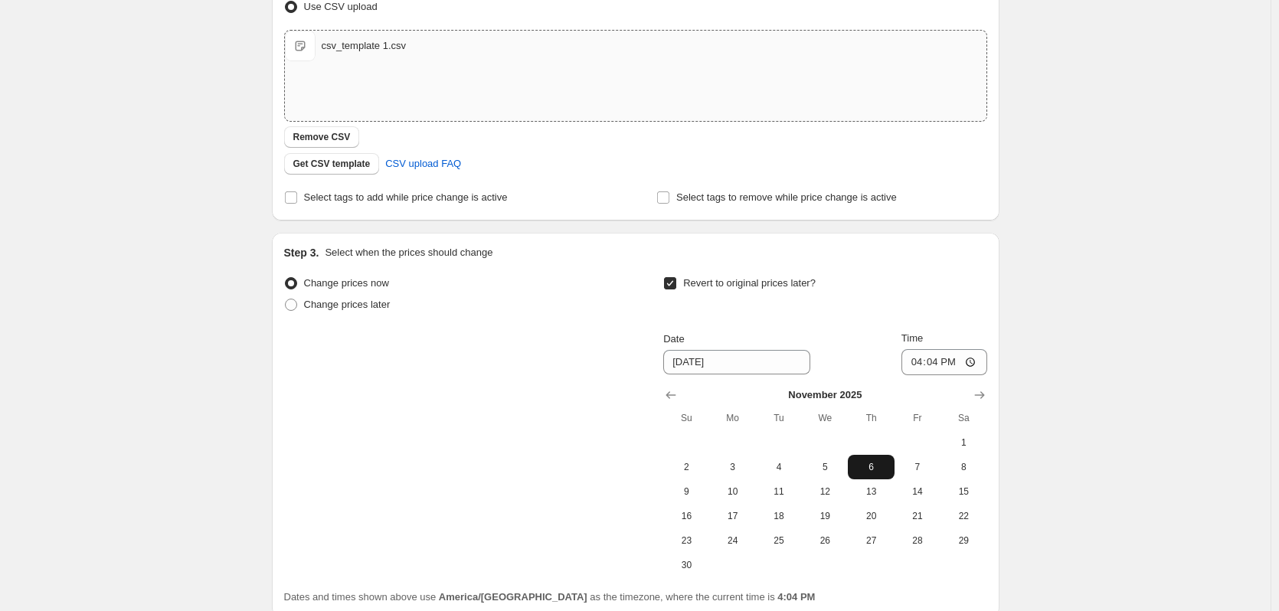
click at [869, 465] on span "6" at bounding box center [871, 467] width 34 height 12
type input "11/6/2025"
click at [917, 364] on input "16:04" at bounding box center [944, 362] width 86 height 26
type input "12:59"
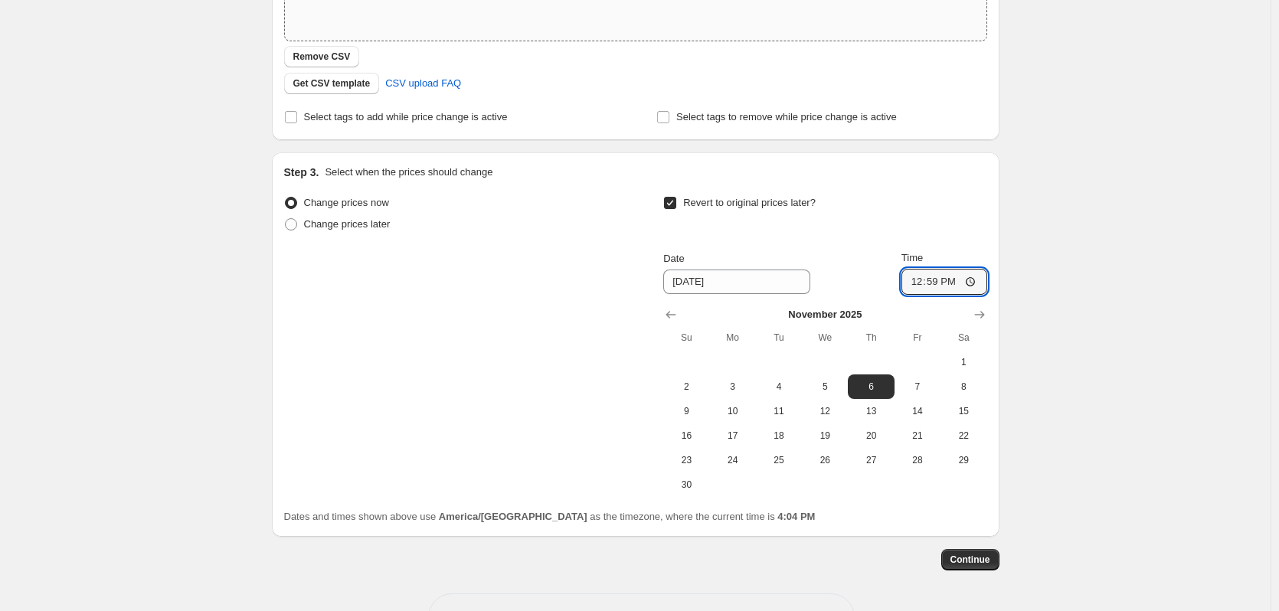
scroll to position [385, 0]
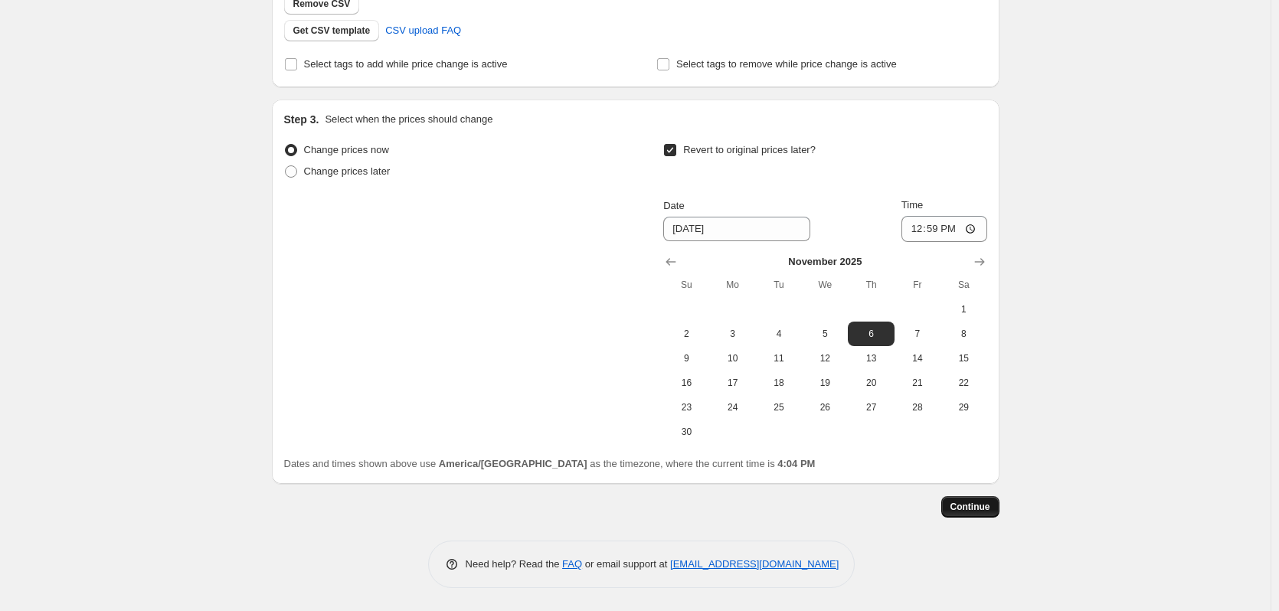
click at [963, 502] on span "Continue" at bounding box center [970, 507] width 40 height 12
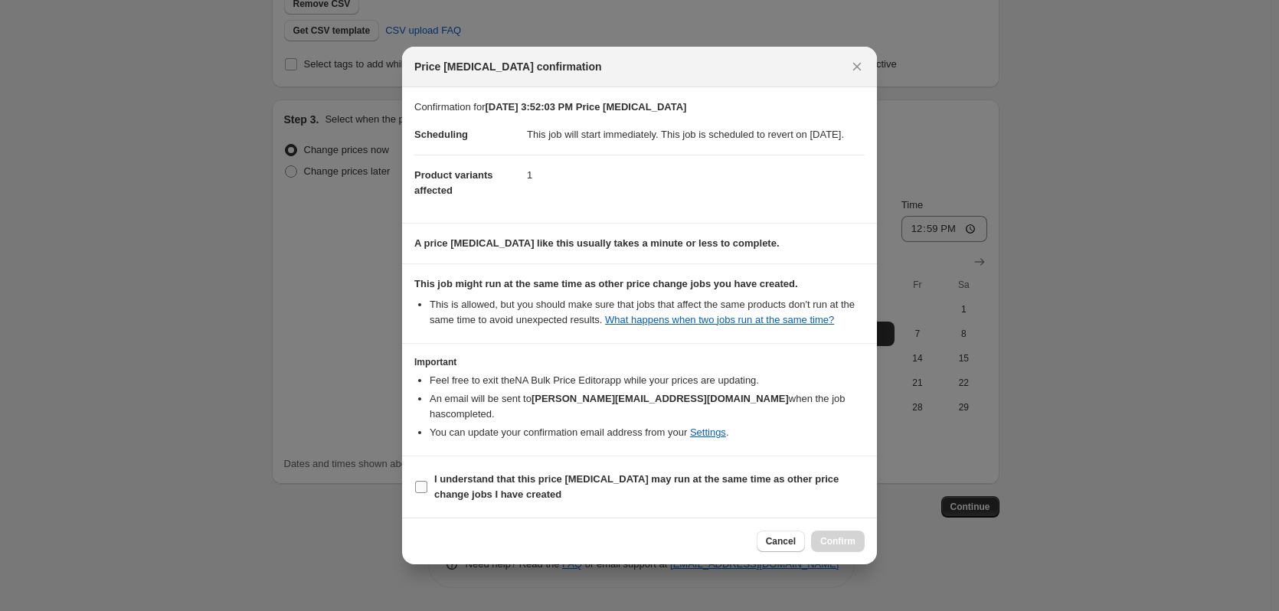
click at [543, 480] on b "I understand that this price change job may run at the same time as other price…" at bounding box center [636, 486] width 404 height 27
click at [427, 481] on input "I understand that this price change job may run at the same time as other price…" at bounding box center [421, 487] width 12 height 12
checkbox input "true"
click at [832, 538] on span "Confirm" at bounding box center [837, 541] width 35 height 12
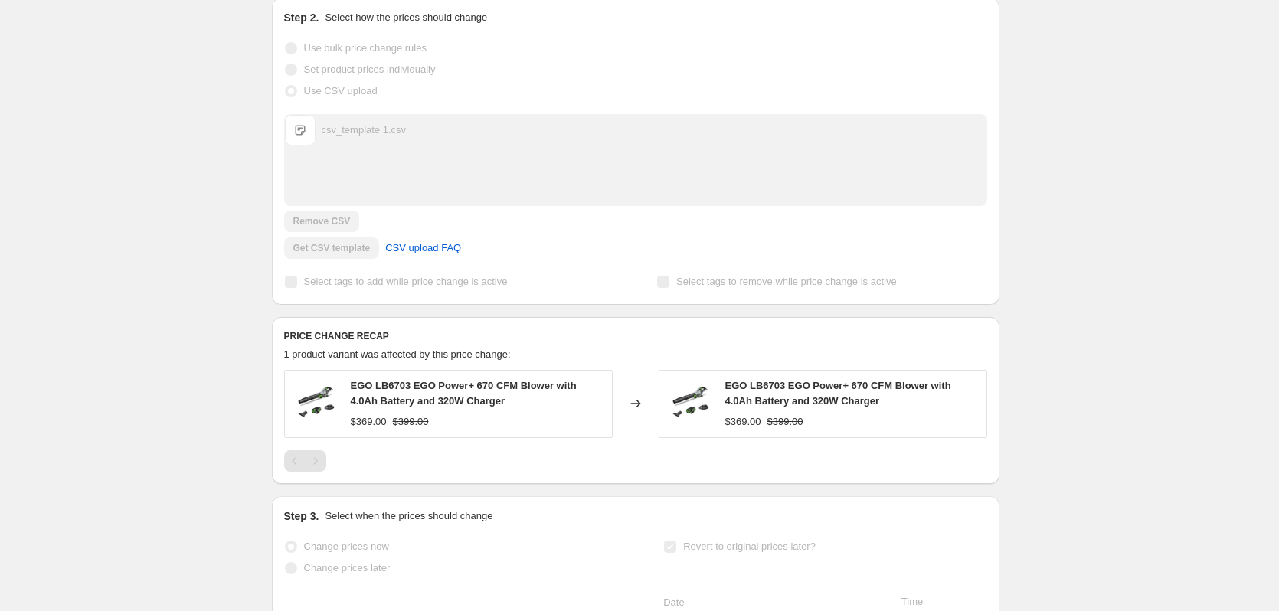
scroll to position [309, 0]
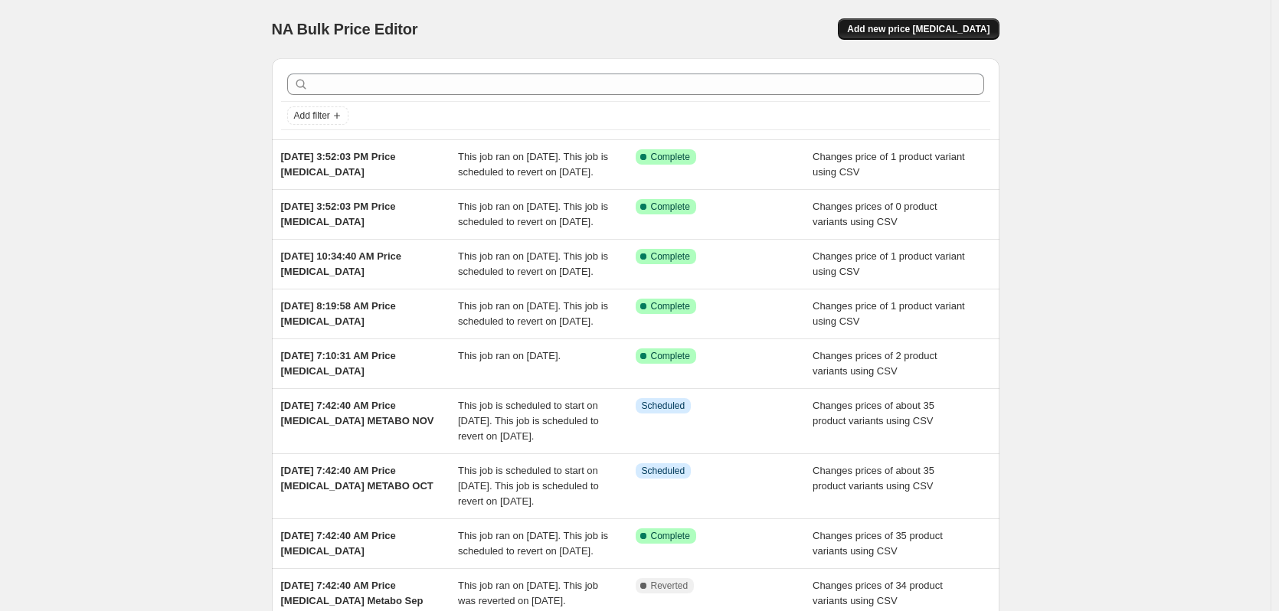
click at [968, 31] on span "Add new price change job" at bounding box center [918, 29] width 142 height 12
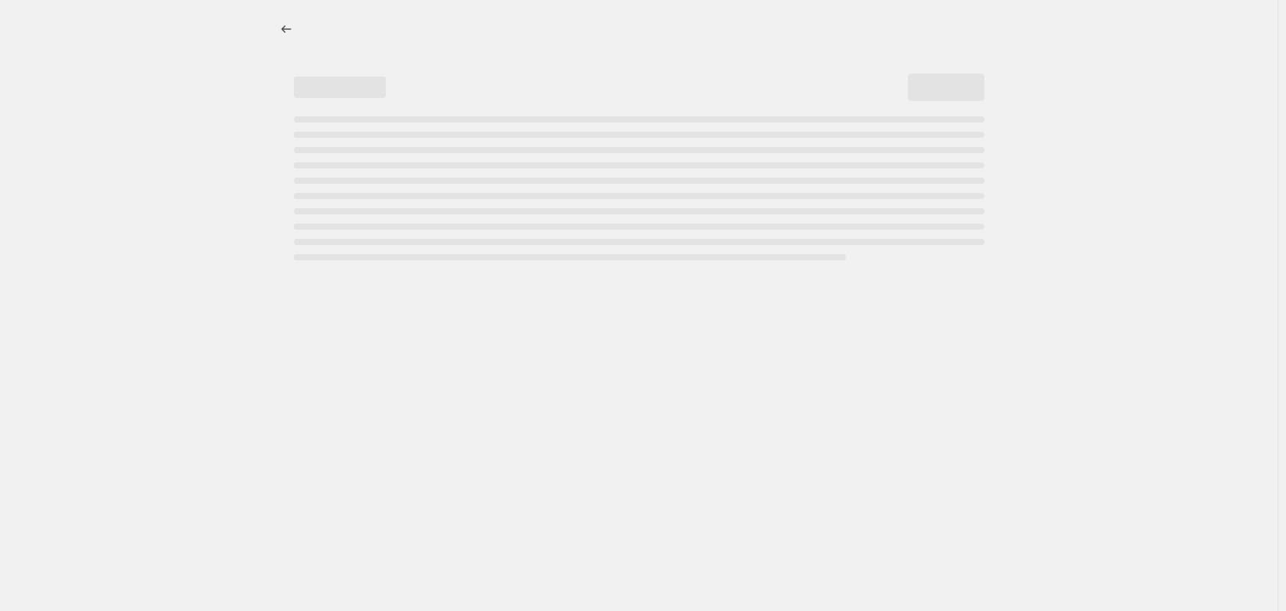
select select "percentage"
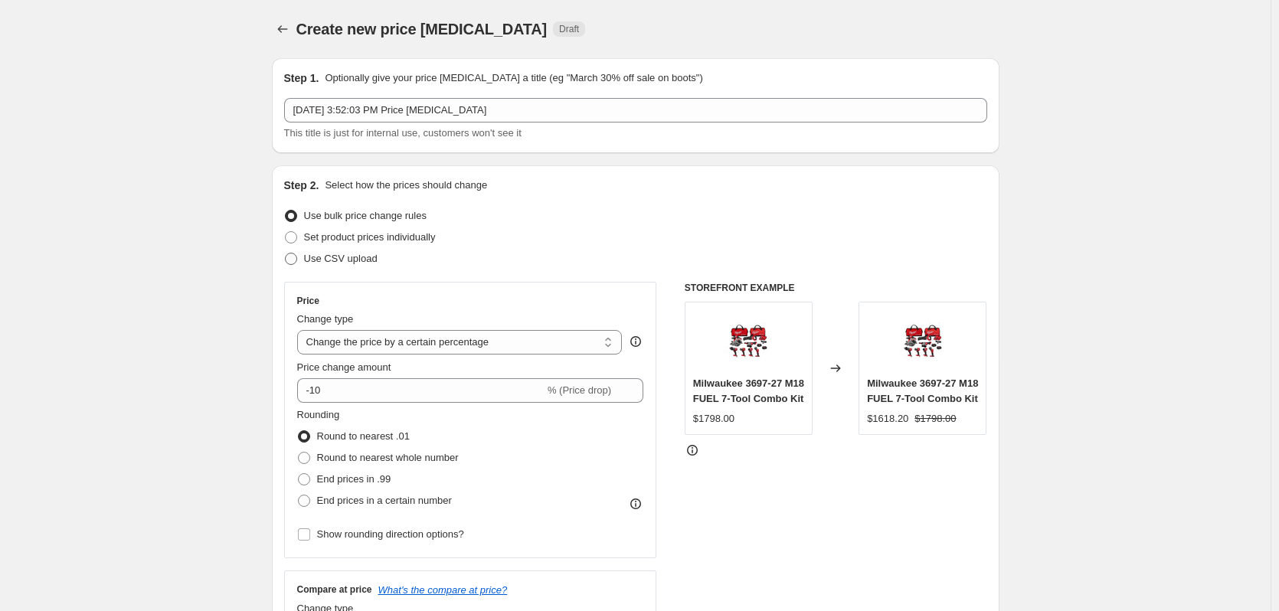
click at [350, 254] on span "Use CSV upload" at bounding box center [341, 258] width 74 height 11
click at [286, 253] on input "Use CSV upload" at bounding box center [285, 253] width 1 height 1
radio input "true"
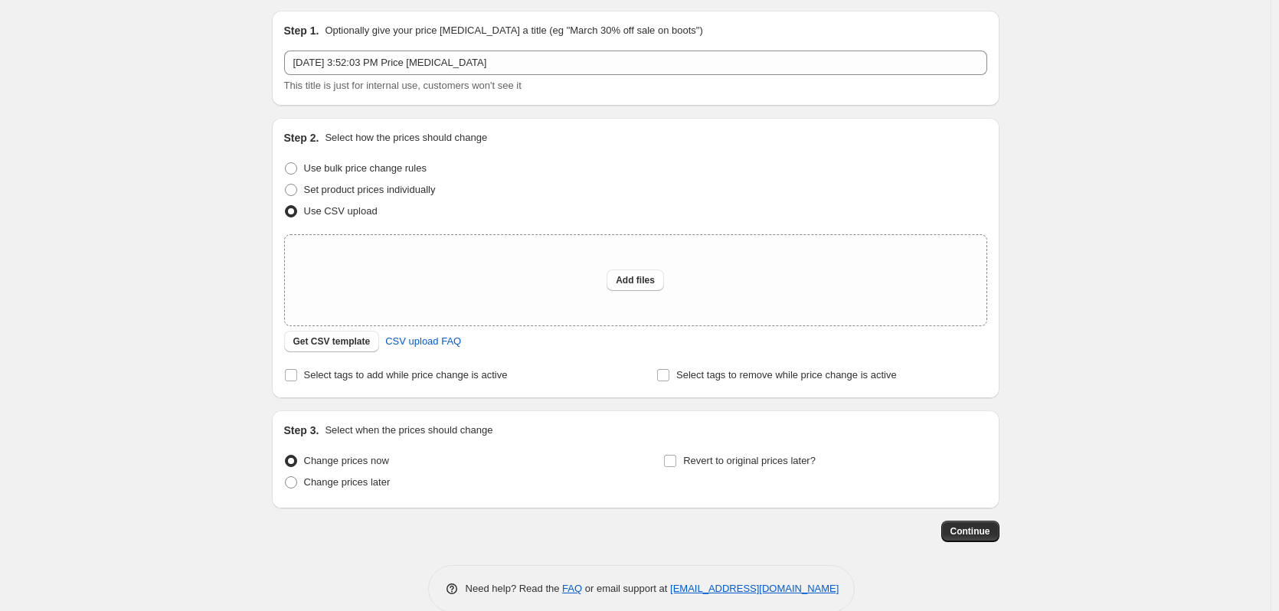
scroll to position [72, 0]
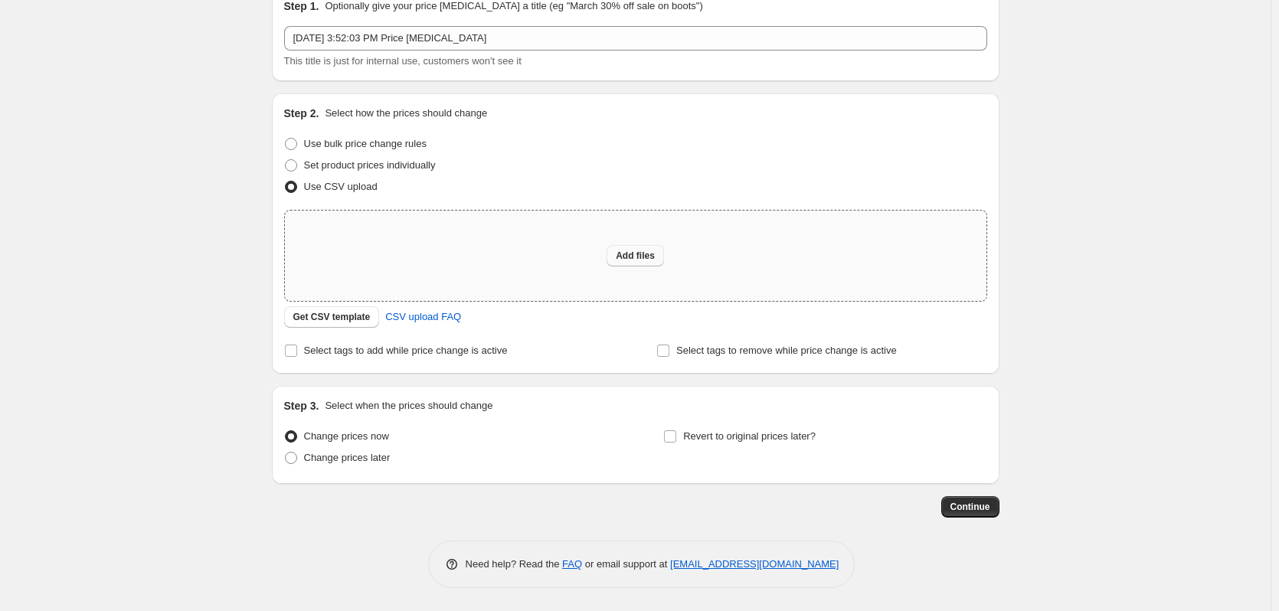
click at [650, 263] on button "Add files" at bounding box center [634, 255] width 57 height 21
type input "C:\fakepath\csv_template 1.csv"
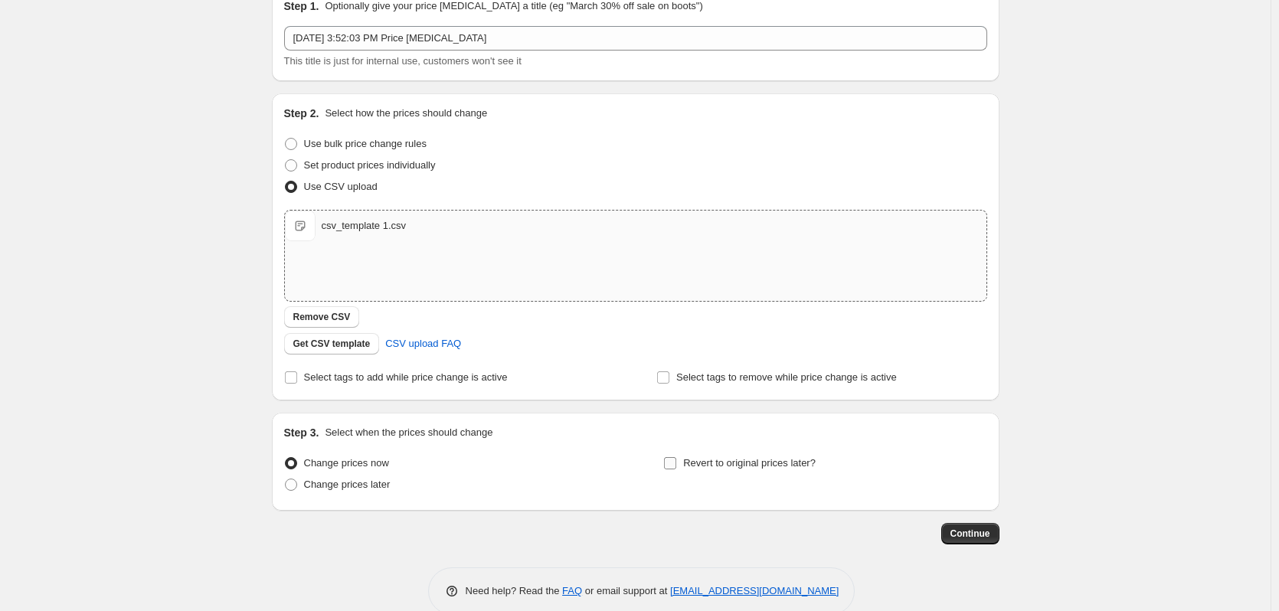
click at [726, 467] on span "Revert to original prices later?" at bounding box center [749, 462] width 132 height 11
click at [676, 467] on input "Revert to original prices later?" at bounding box center [670, 463] width 12 height 12
checkbox input "true"
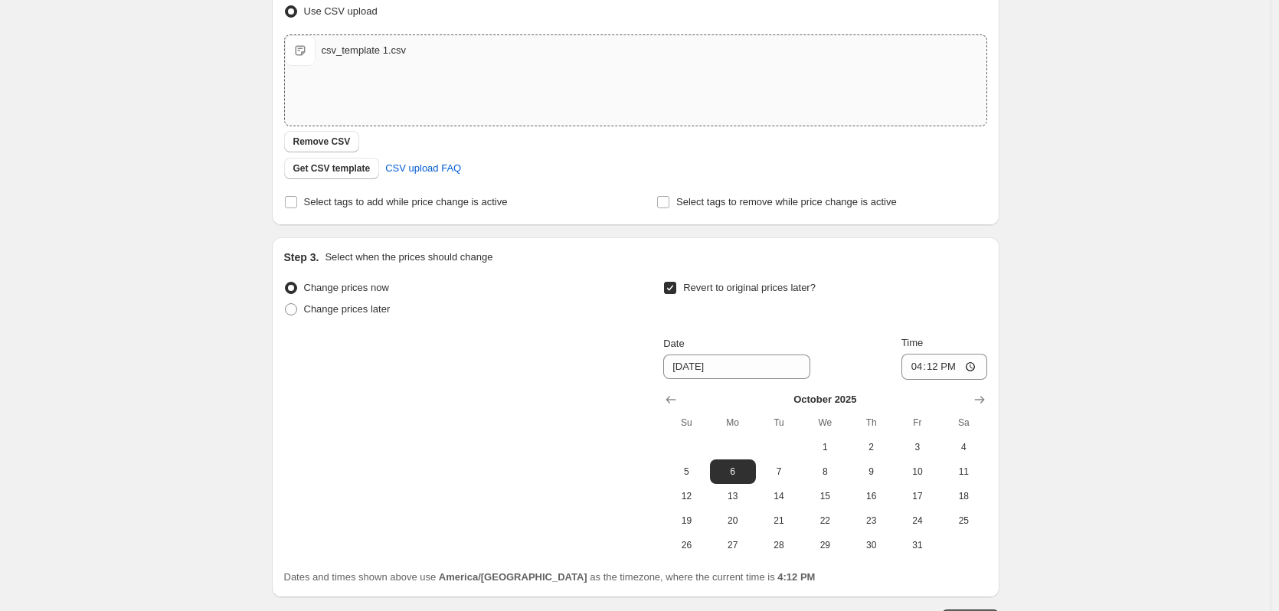
scroll to position [361, 0]
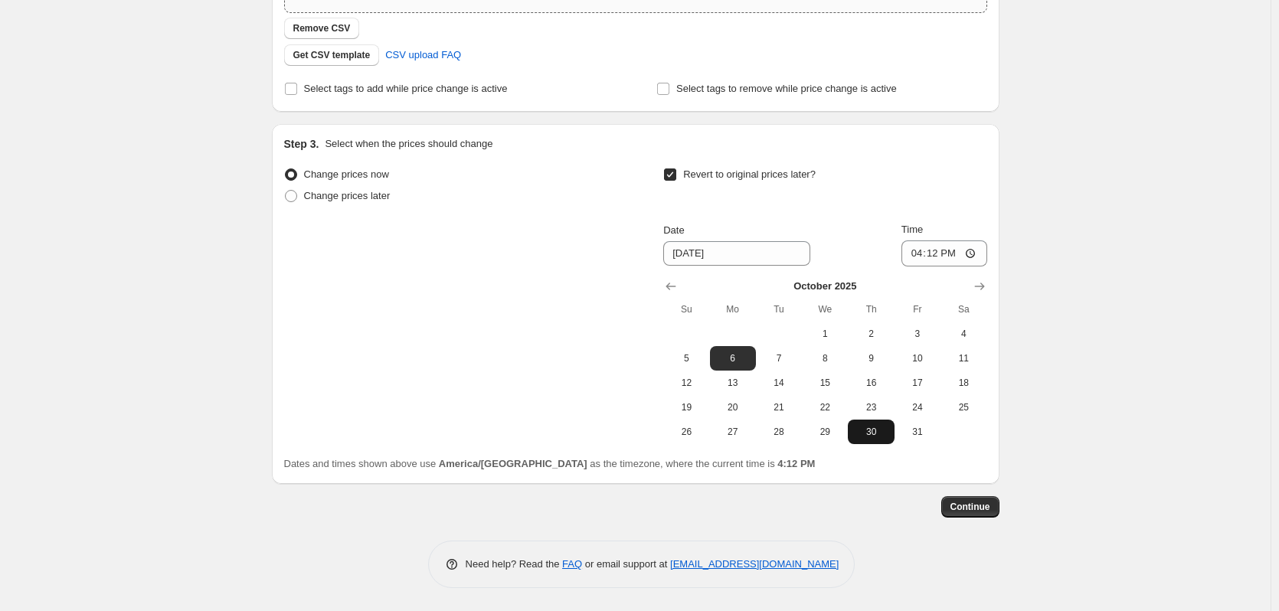
click at [876, 426] on span "30" at bounding box center [871, 432] width 34 height 12
type input "10/30/2025"
click at [916, 259] on input "16:12" at bounding box center [944, 253] width 86 height 26
type input "12:59"
click at [981, 505] on span "Continue" at bounding box center [970, 507] width 40 height 12
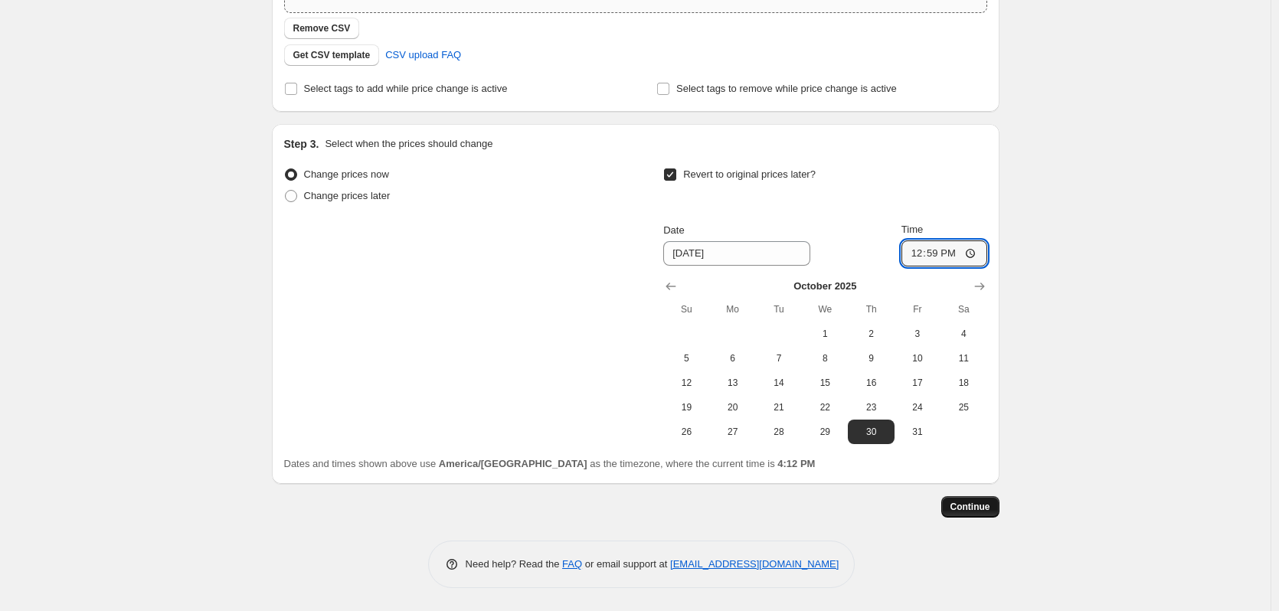
scroll to position [0, 0]
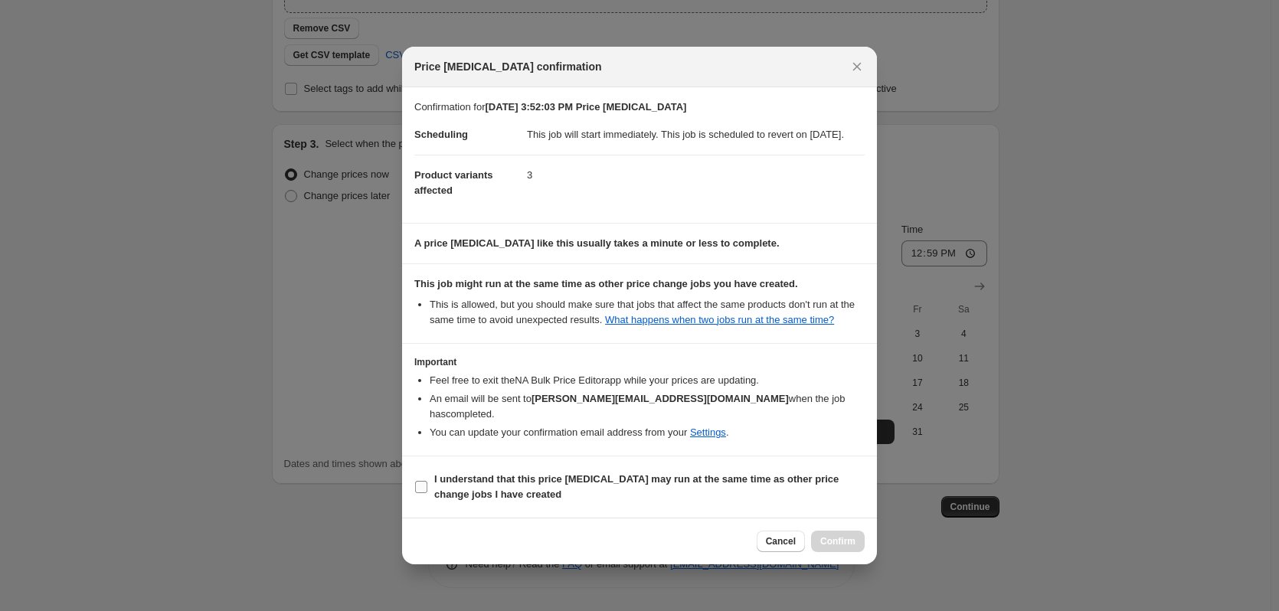
click at [470, 482] on b "I understand that this price change job may run at the same time as other price…" at bounding box center [636, 486] width 404 height 27
click at [427, 482] on input "I understand that this price change job may run at the same time as other price…" at bounding box center [421, 487] width 12 height 12
checkbox input "true"
click at [838, 540] on span "Confirm" at bounding box center [837, 541] width 35 height 12
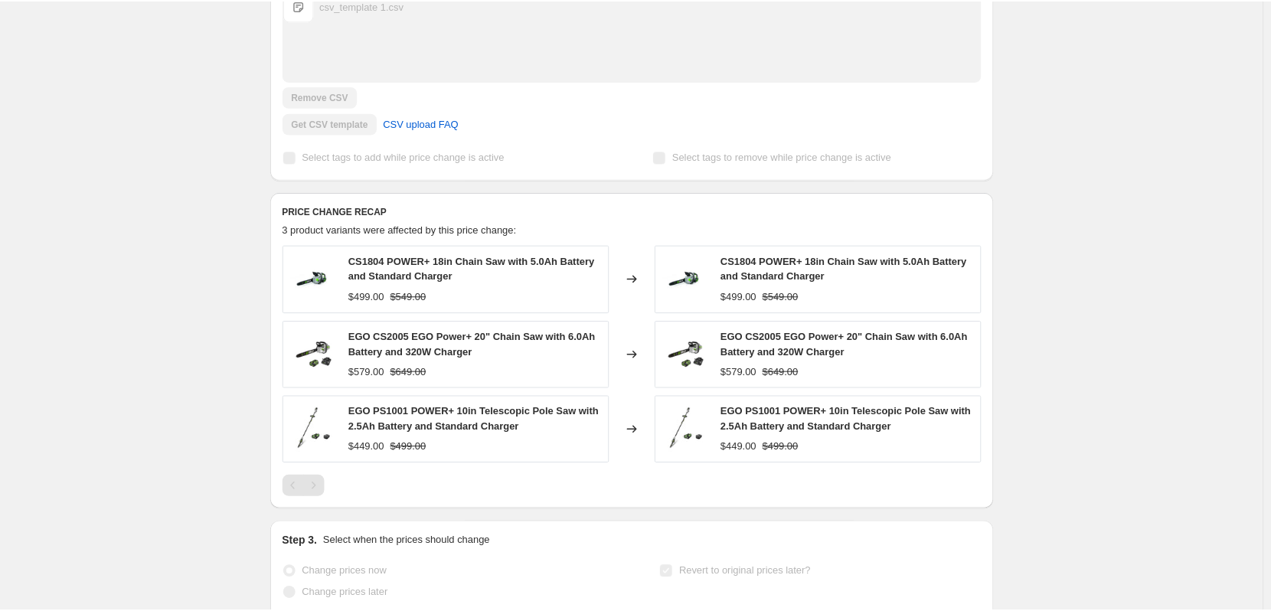
scroll to position [434, 0]
